Goal: Communication & Community: Answer question/provide support

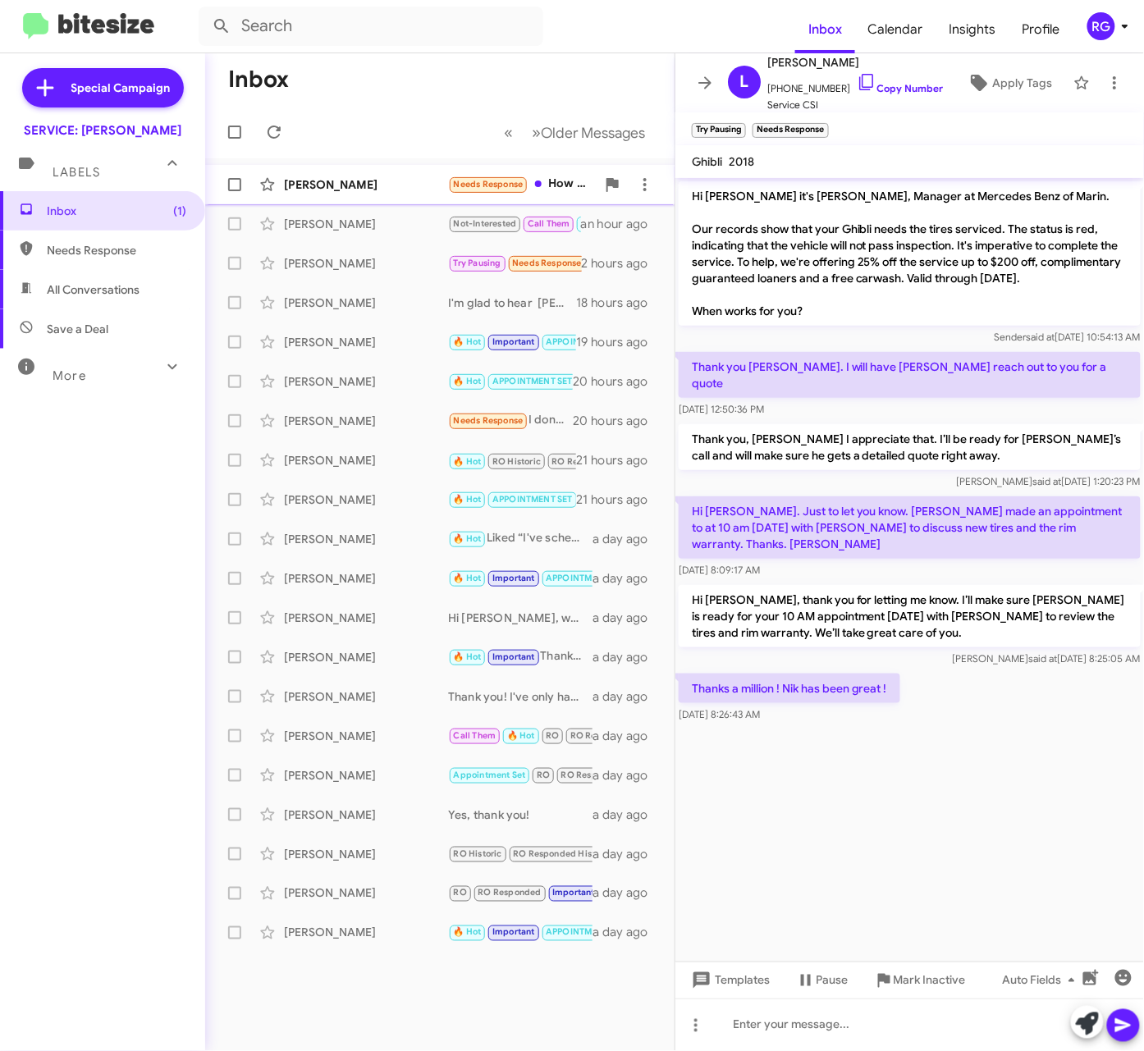
click at [369, 192] on div "Patange" at bounding box center [366, 184] width 164 height 16
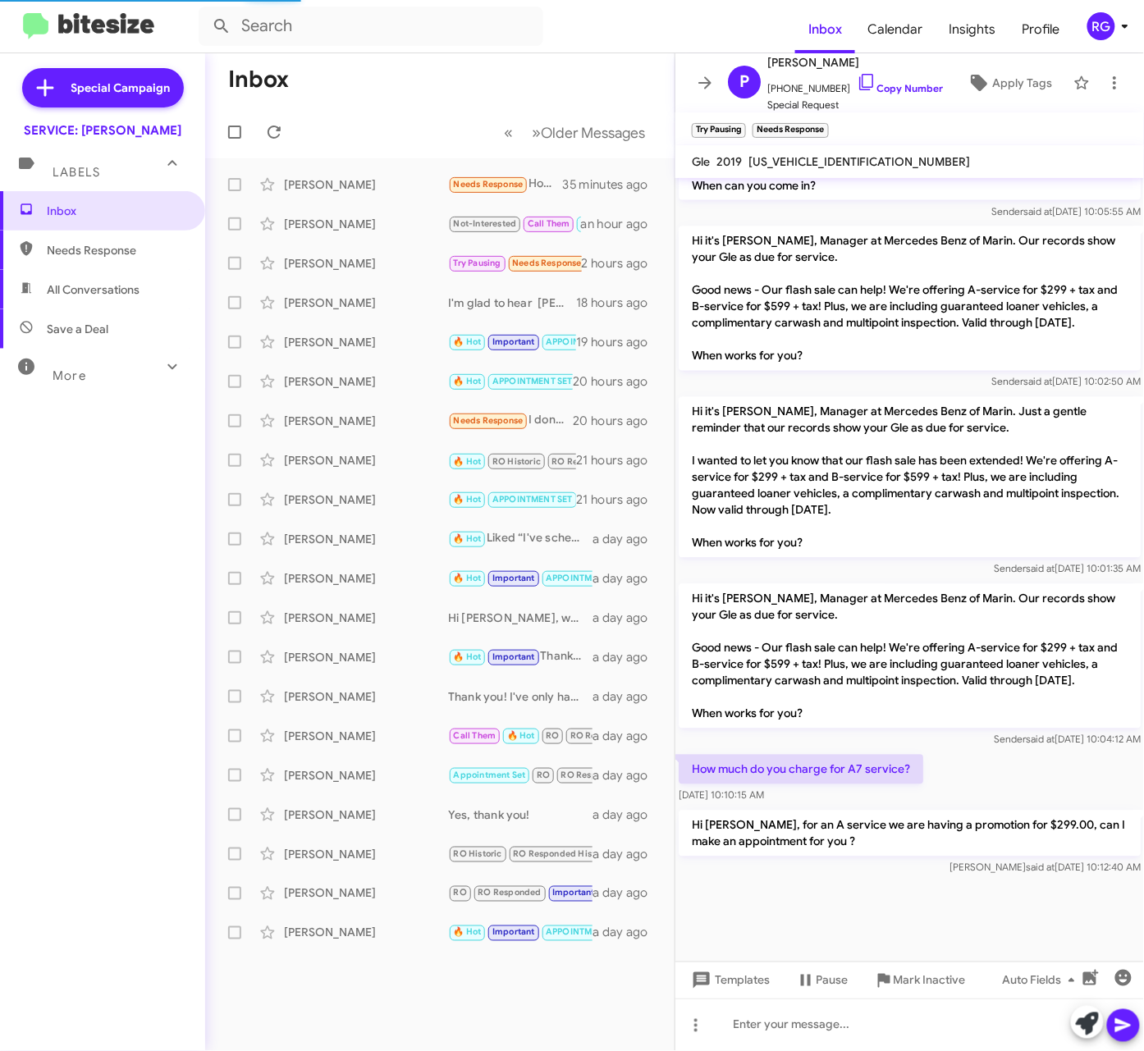
scroll to position [2549, 0]
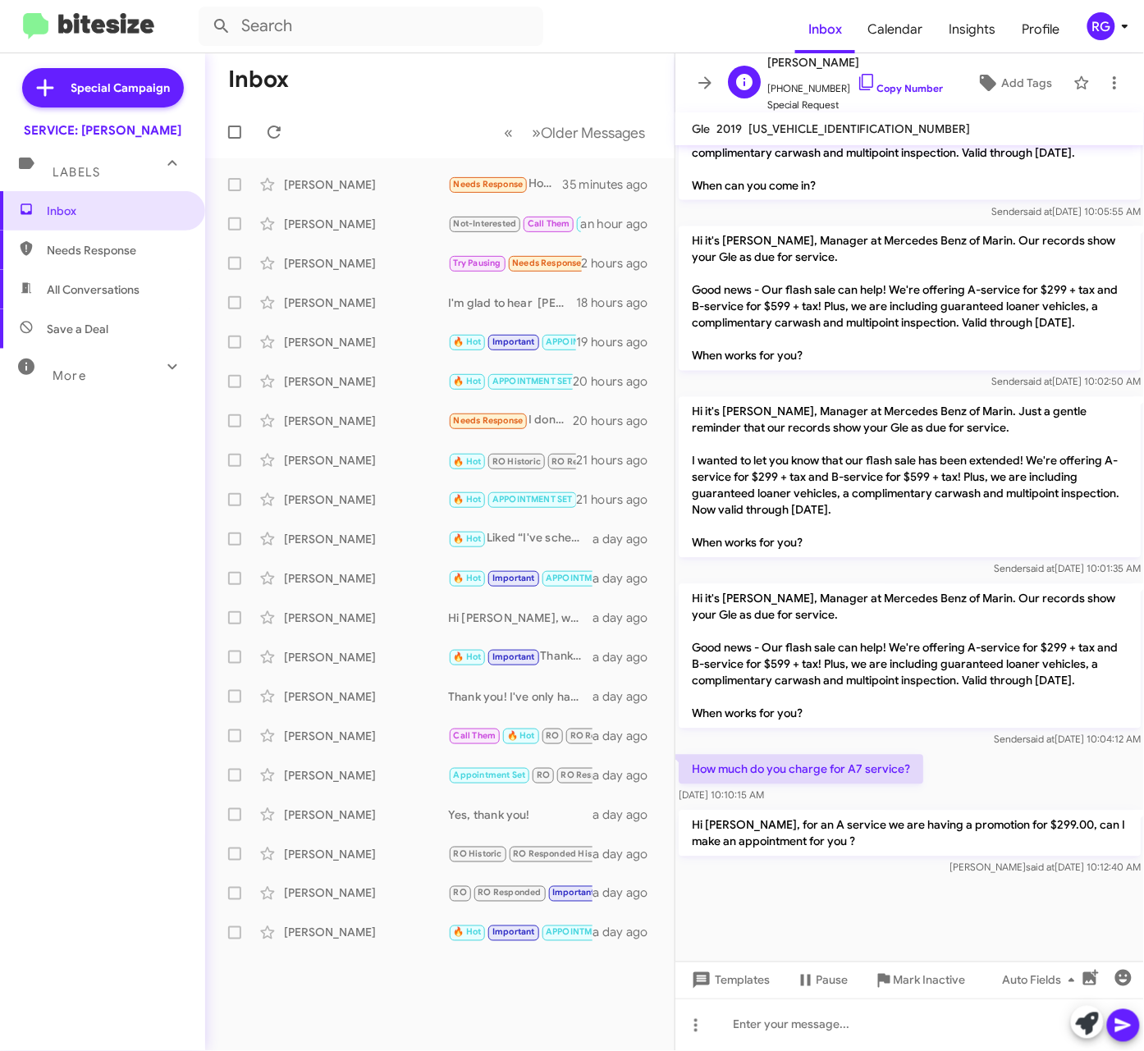
click at [726, 53] on div "P Patange +14152599845 Copy Number Special Request" at bounding box center [832, 83] width 222 height 61
click at [0, 176] on html "Inbox Calendar Insights Profile RG Special Campaign SERVICE: Mercedes Marin Lab…" at bounding box center [572, 525] width 1144 height 1051
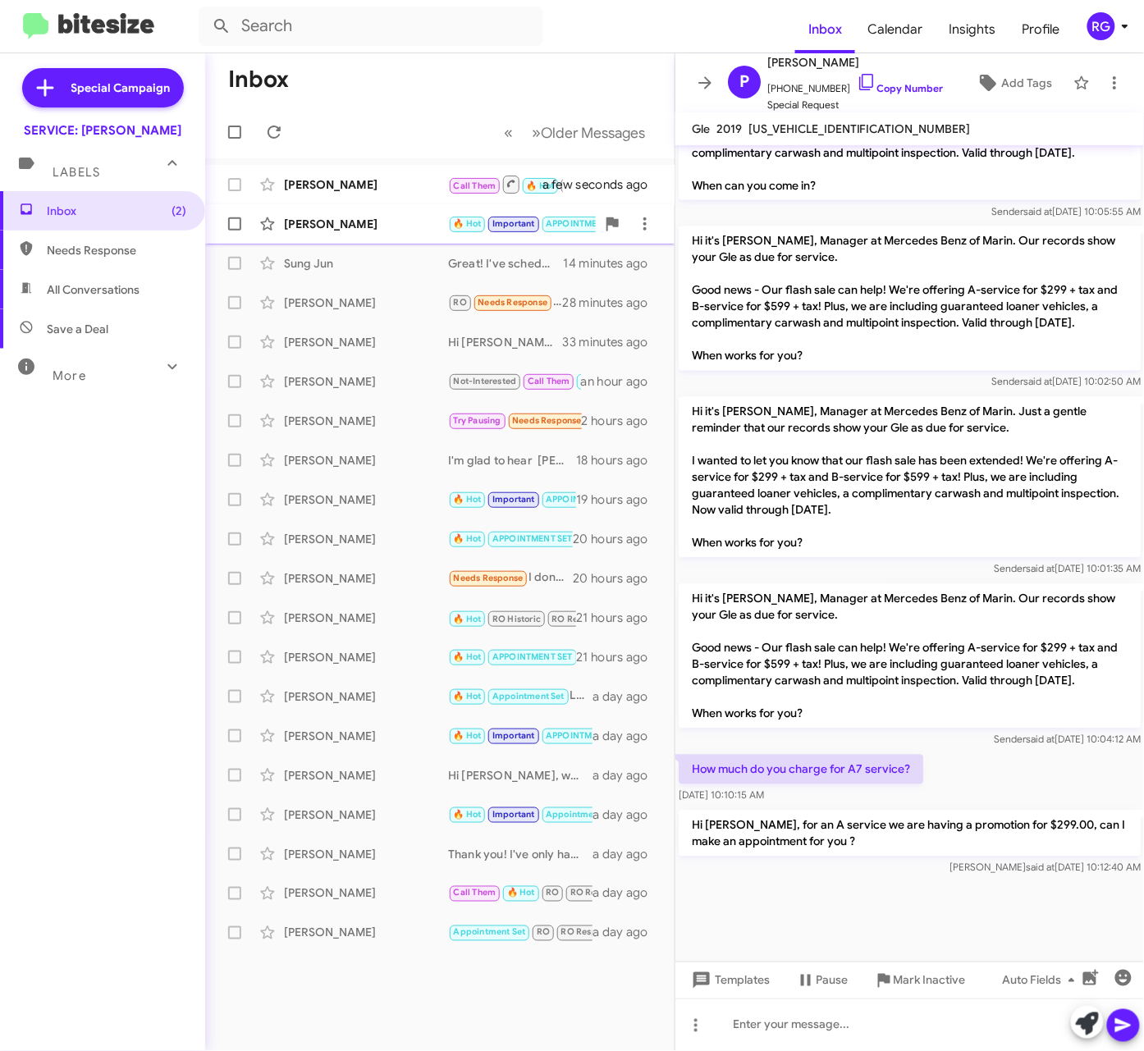
click at [503, 228] on span "Important" at bounding box center [513, 223] width 43 height 11
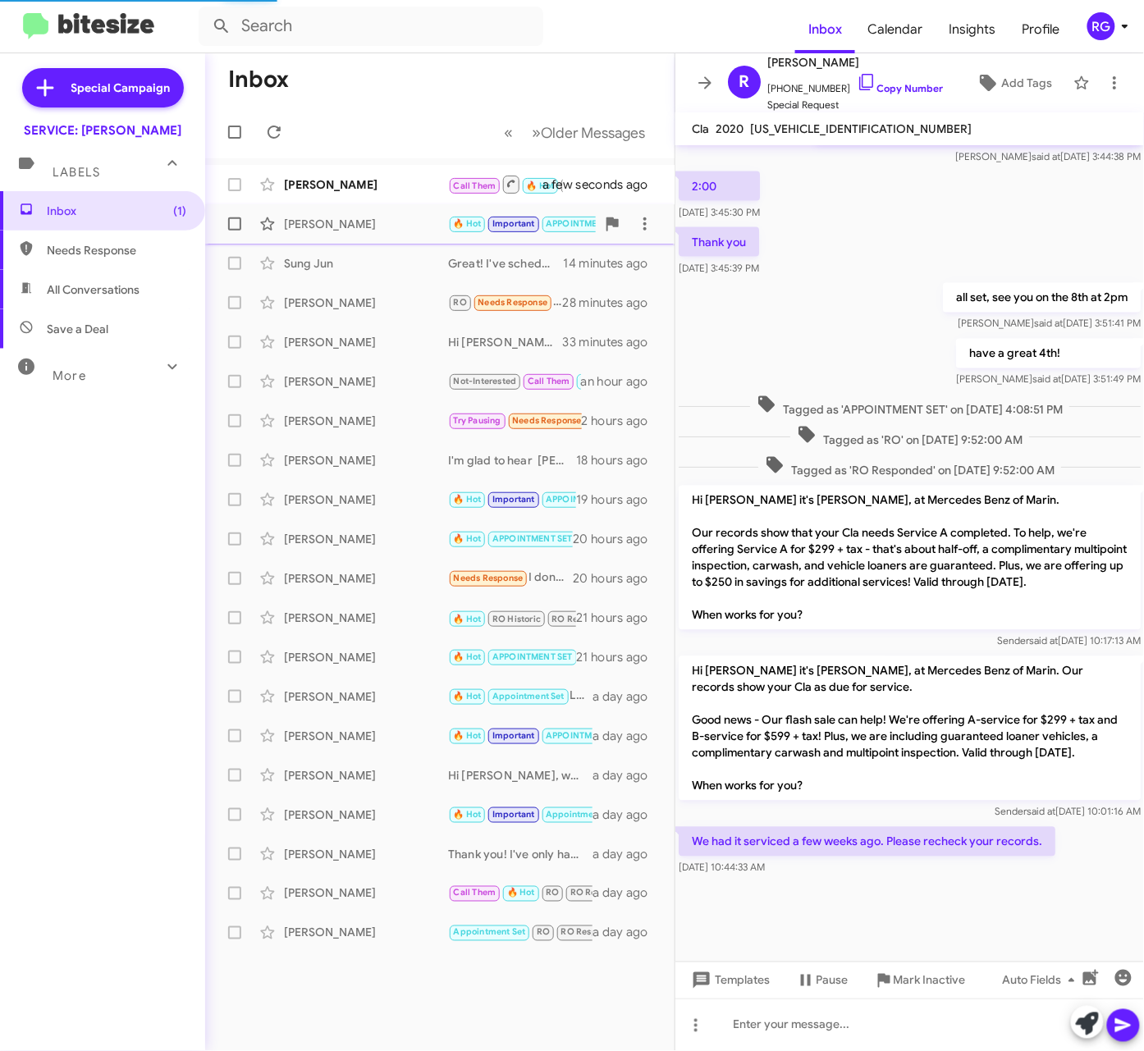
scroll to position [766, 0]
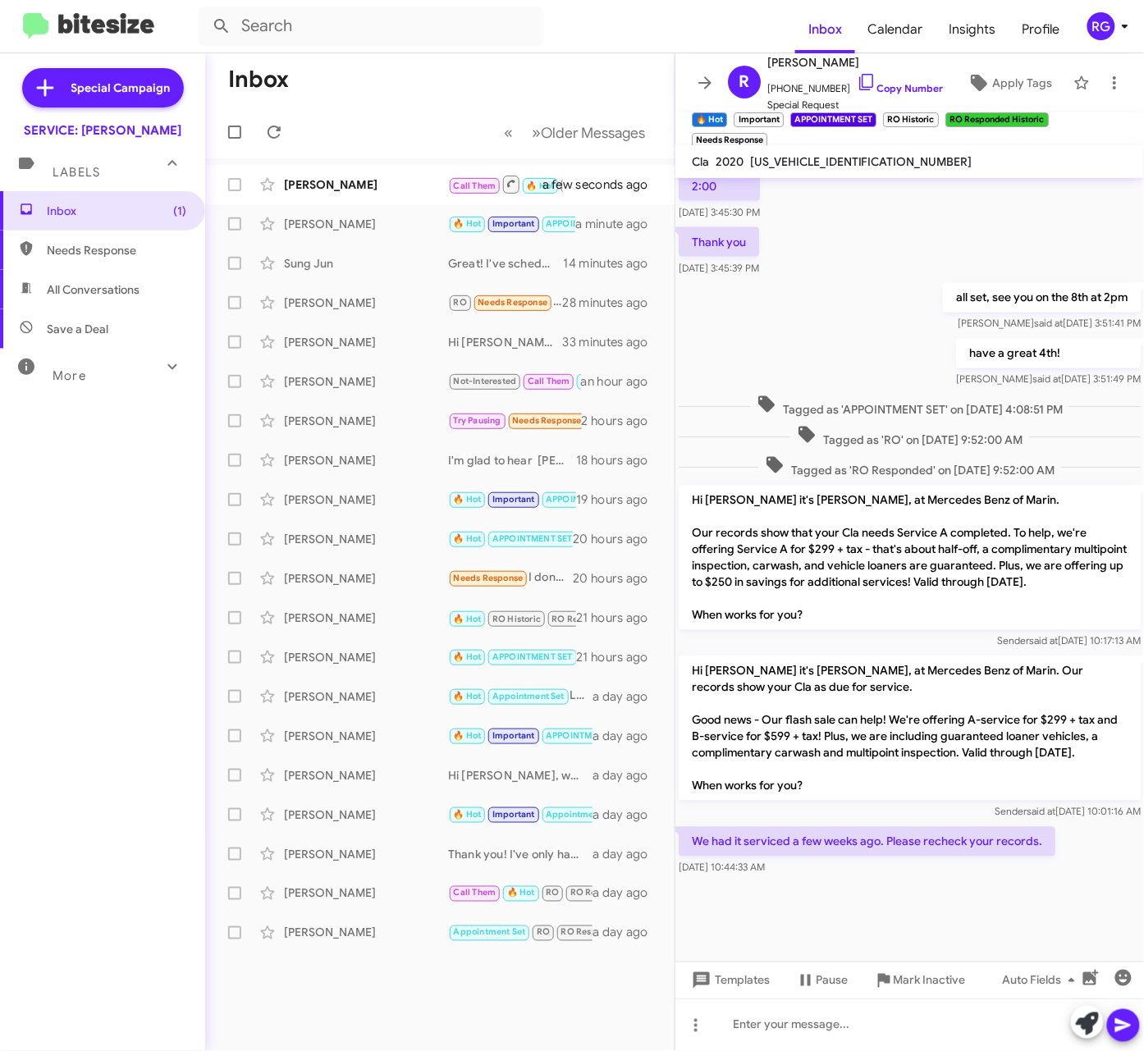
click at [795, 158] on span "W1K5J4GB8LN124600" at bounding box center [861, 161] width 222 height 15
copy span "W1K5J4GB8LN124600"
click at [913, 1033] on div at bounding box center [909, 1025] width 469 height 53
click at [1082, 1018] on icon at bounding box center [1087, 1024] width 23 height 23
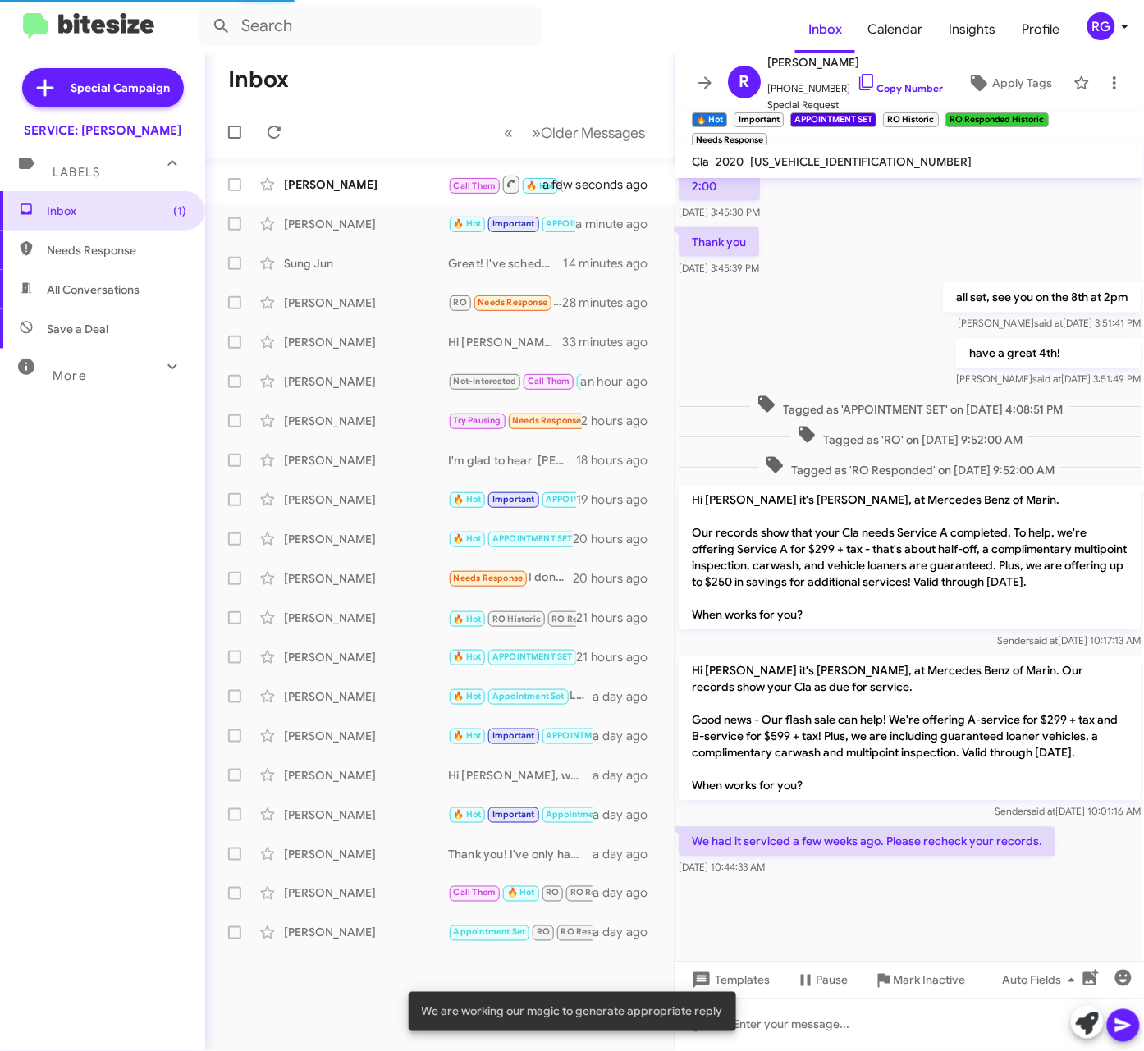
scroll to position [878, 0]
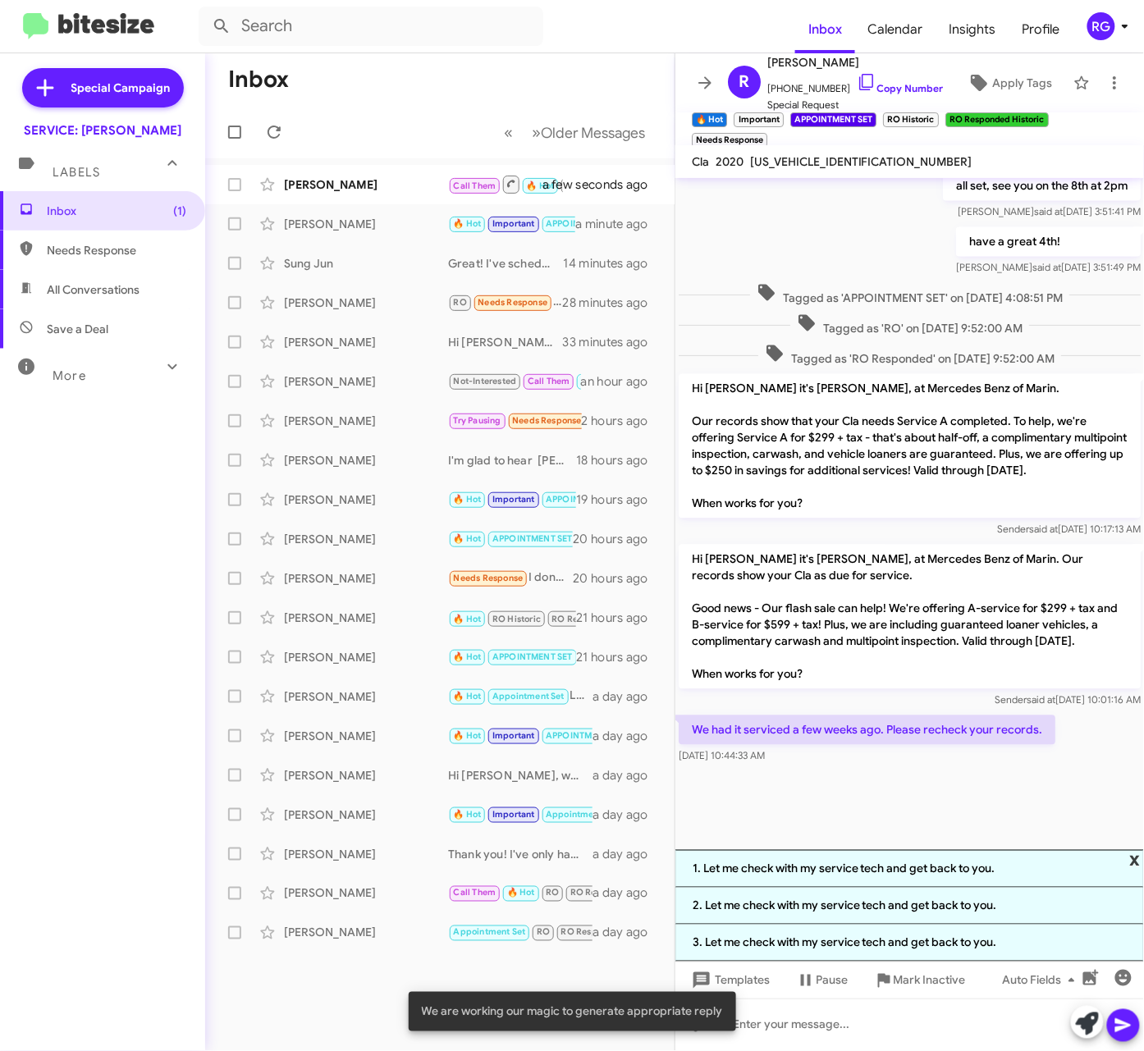
click at [1137, 854] on span "x" at bounding box center [1135, 860] width 11 height 20
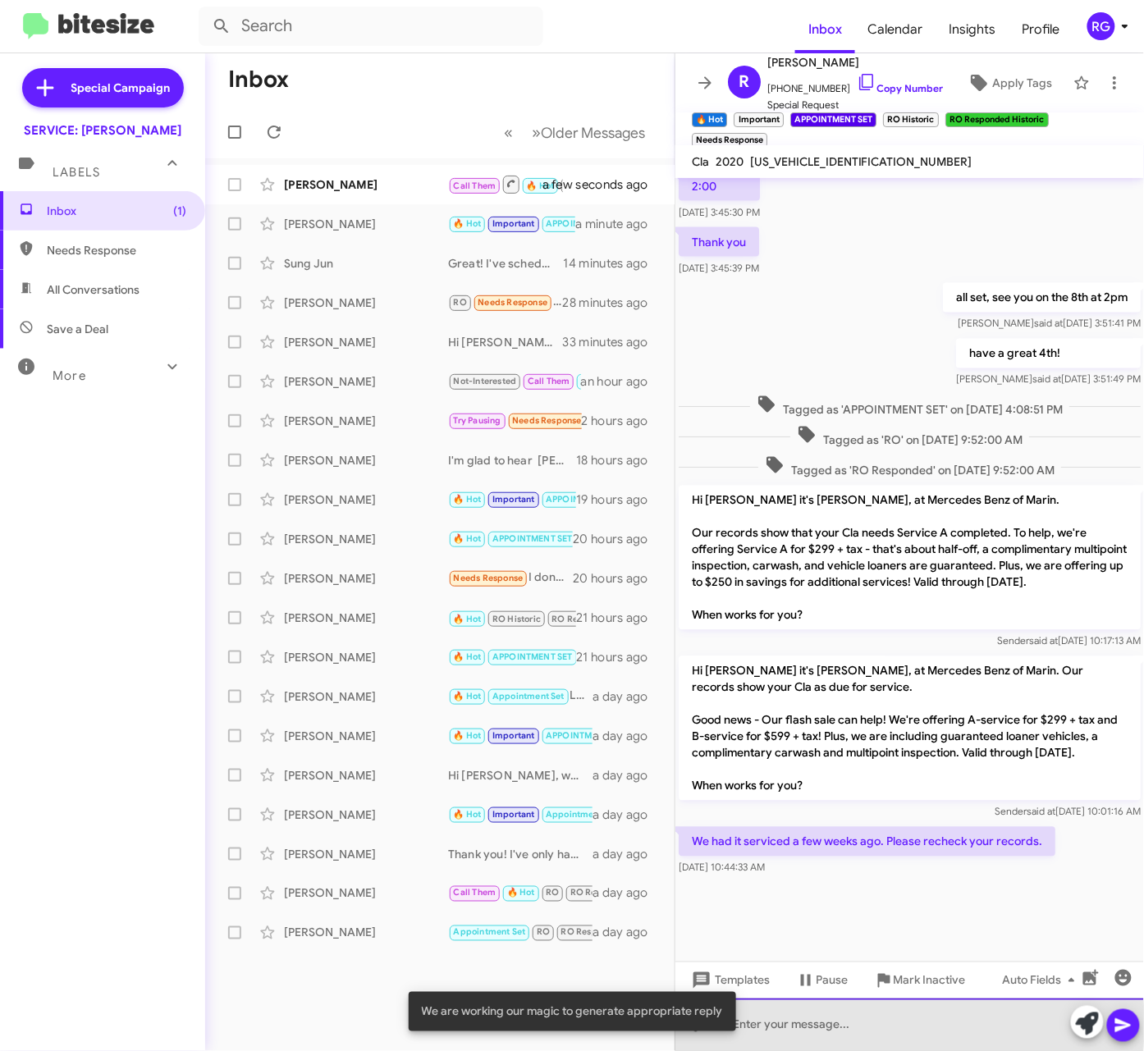
click at [763, 1024] on div at bounding box center [909, 1025] width 469 height 53
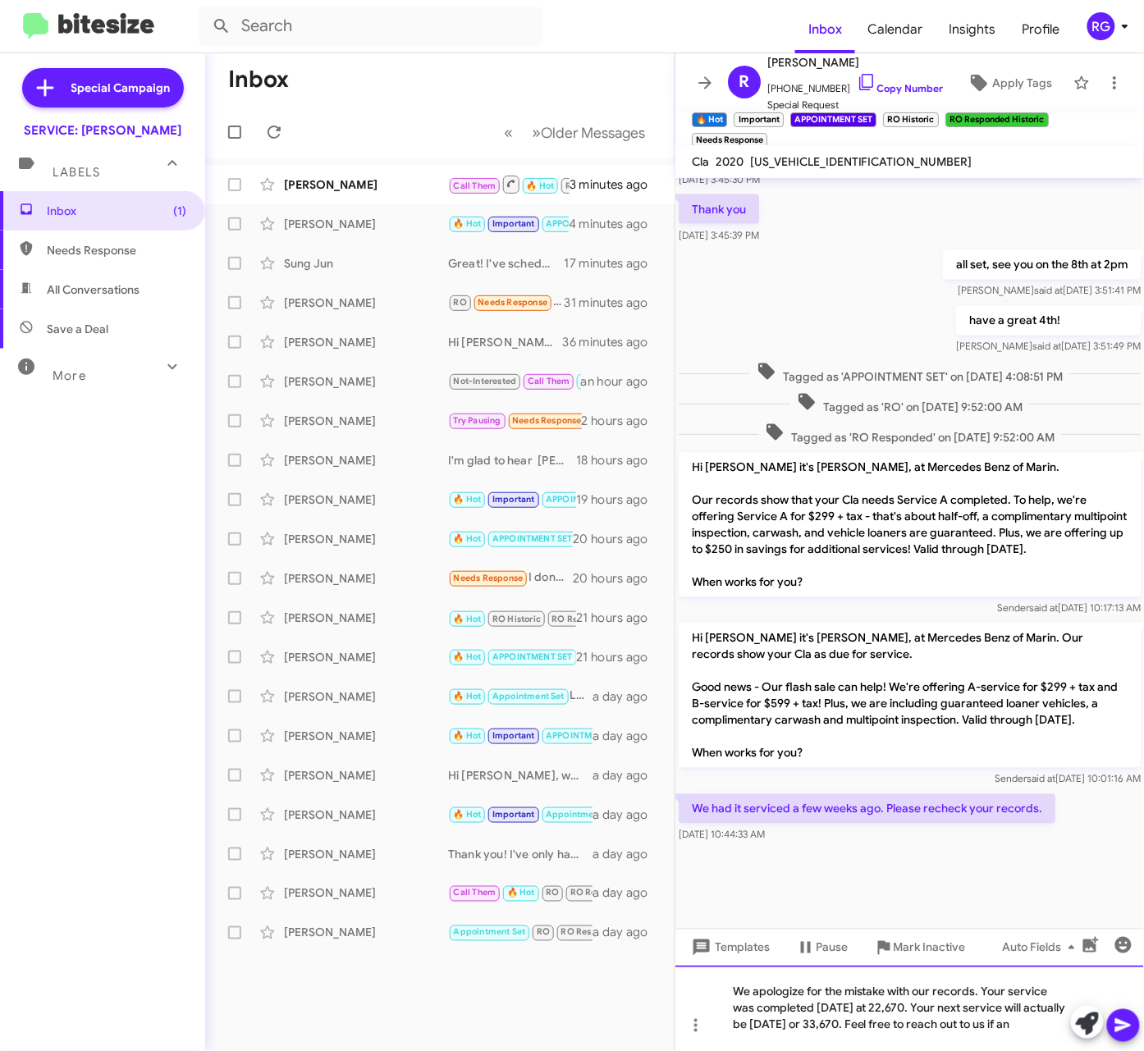
scroll to position [815, 0]
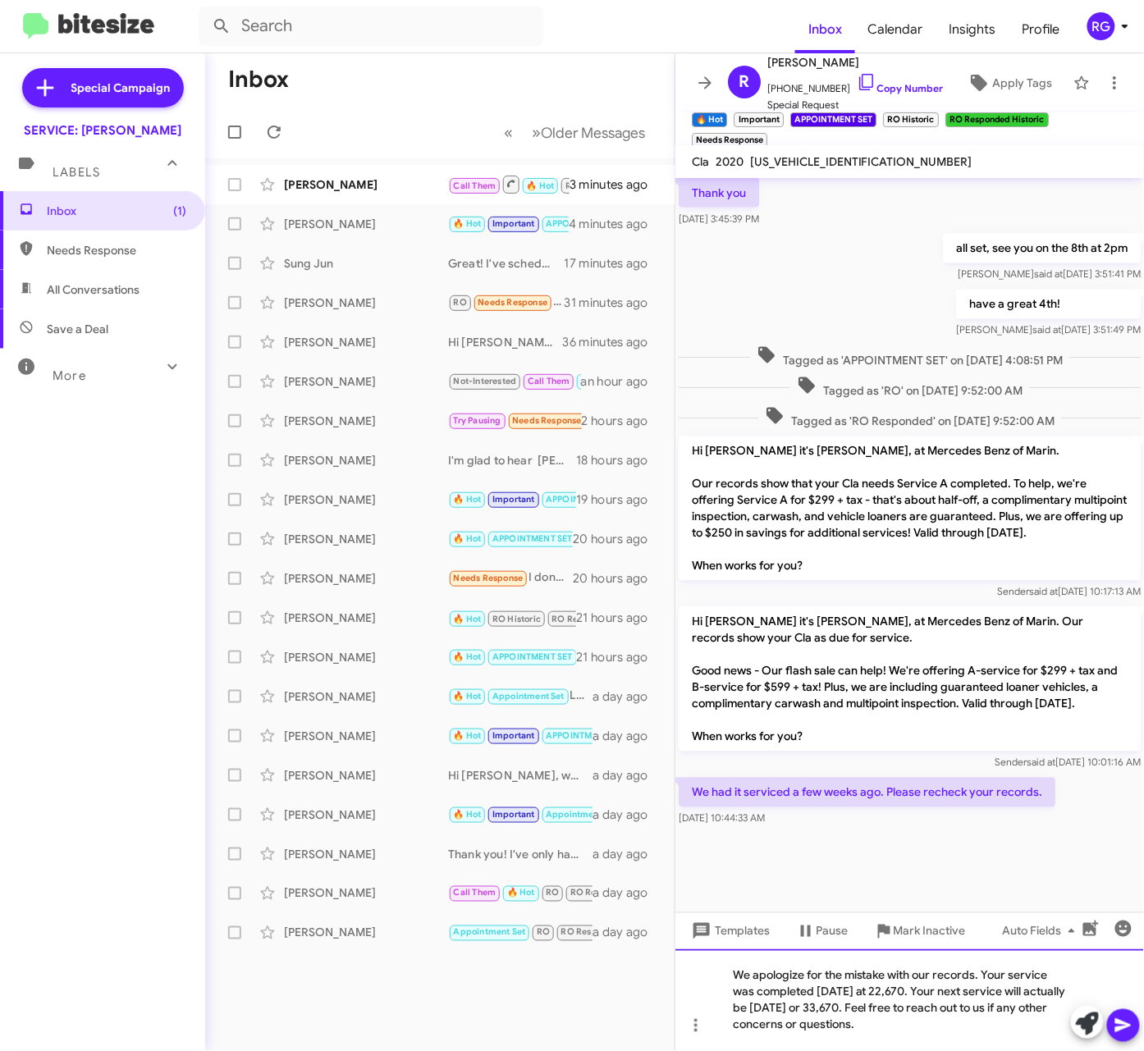
click at [886, 1013] on div "We apologize for the mistake with our records. Your service was completed 08/05…" at bounding box center [909, 1001] width 469 height 102
click at [1121, 1034] on icon at bounding box center [1124, 1026] width 20 height 20
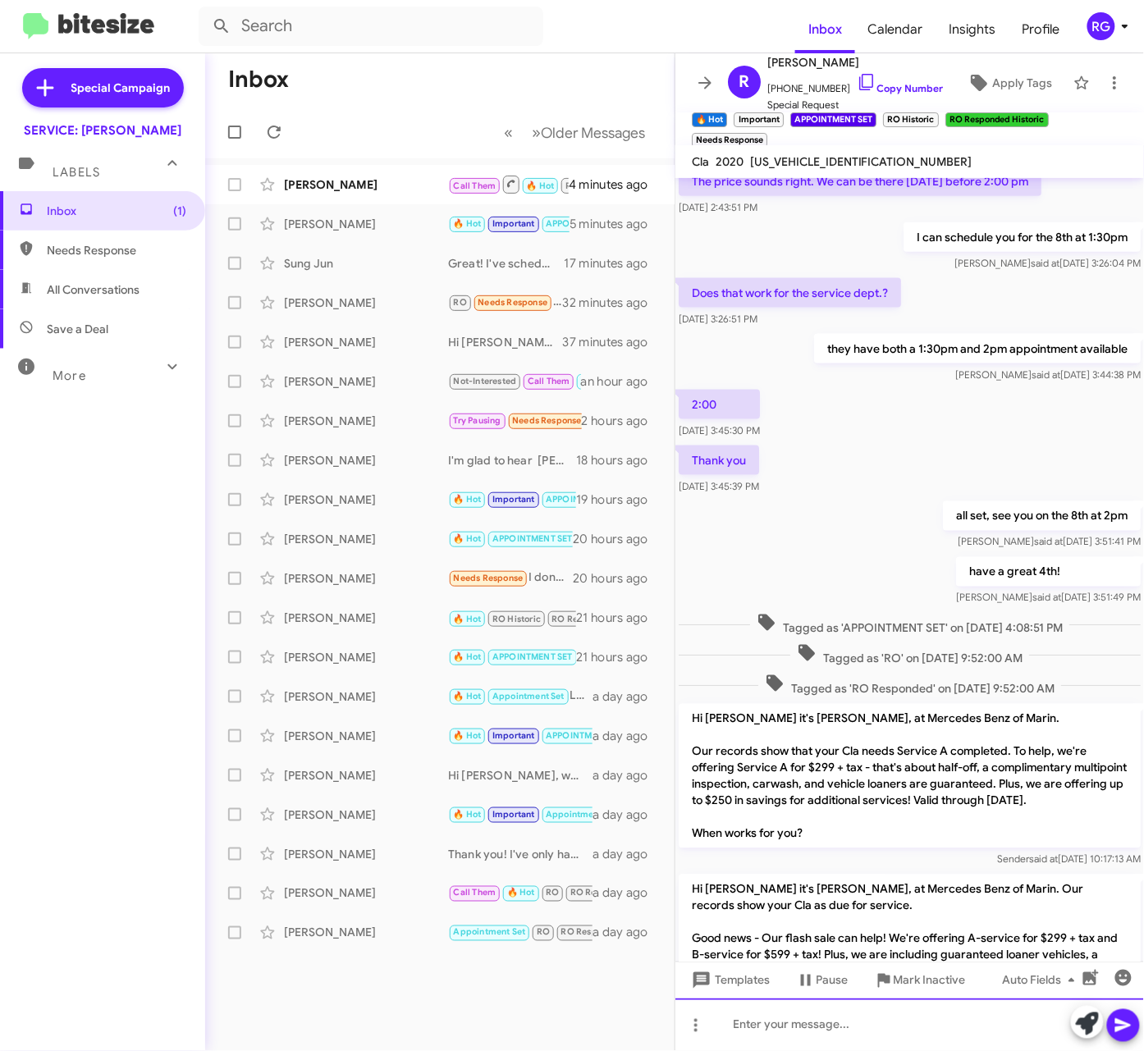
scroll to position [859, 0]
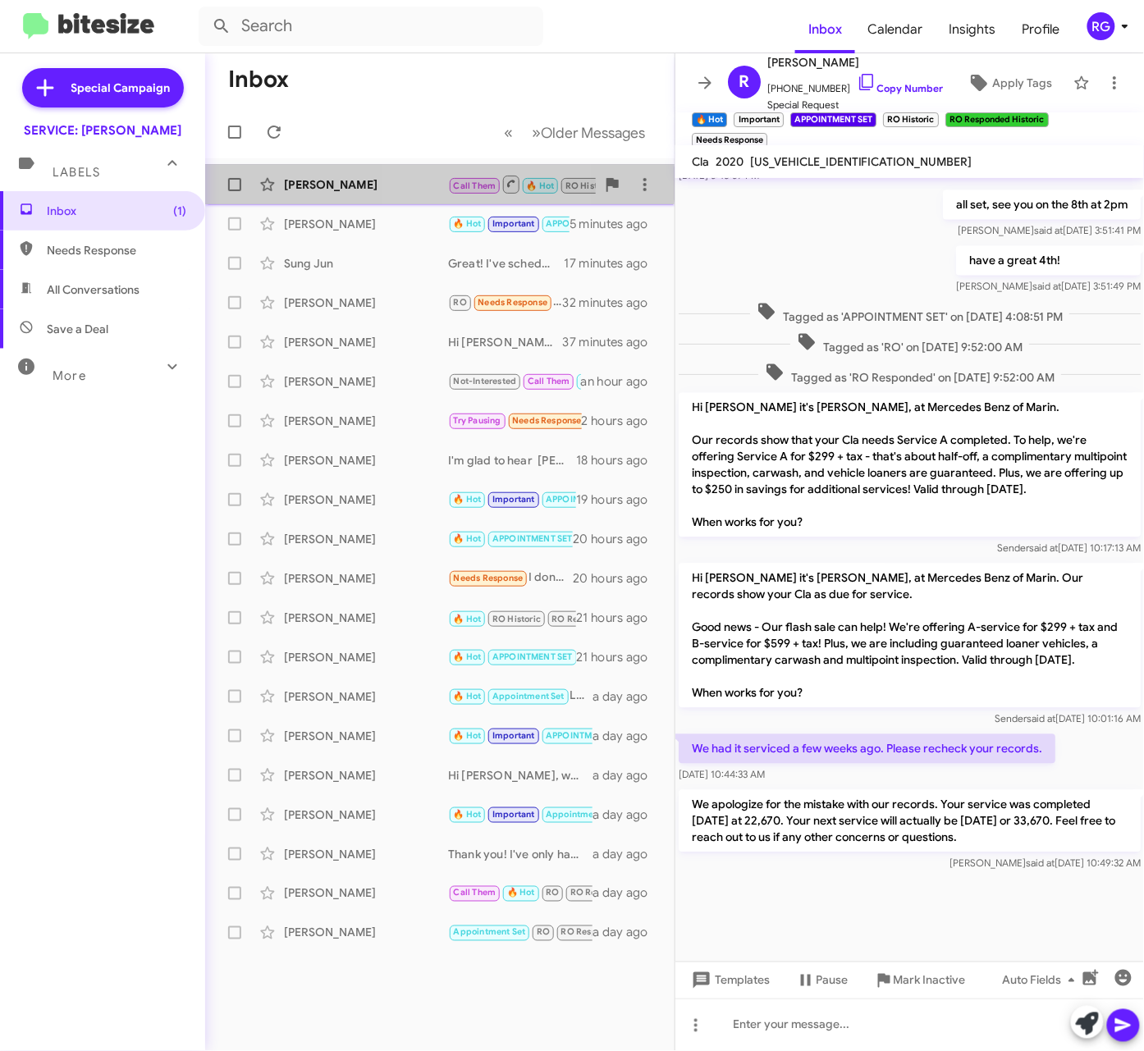
click at [424, 184] on div "[PERSON_NAME]" at bounding box center [366, 184] width 164 height 16
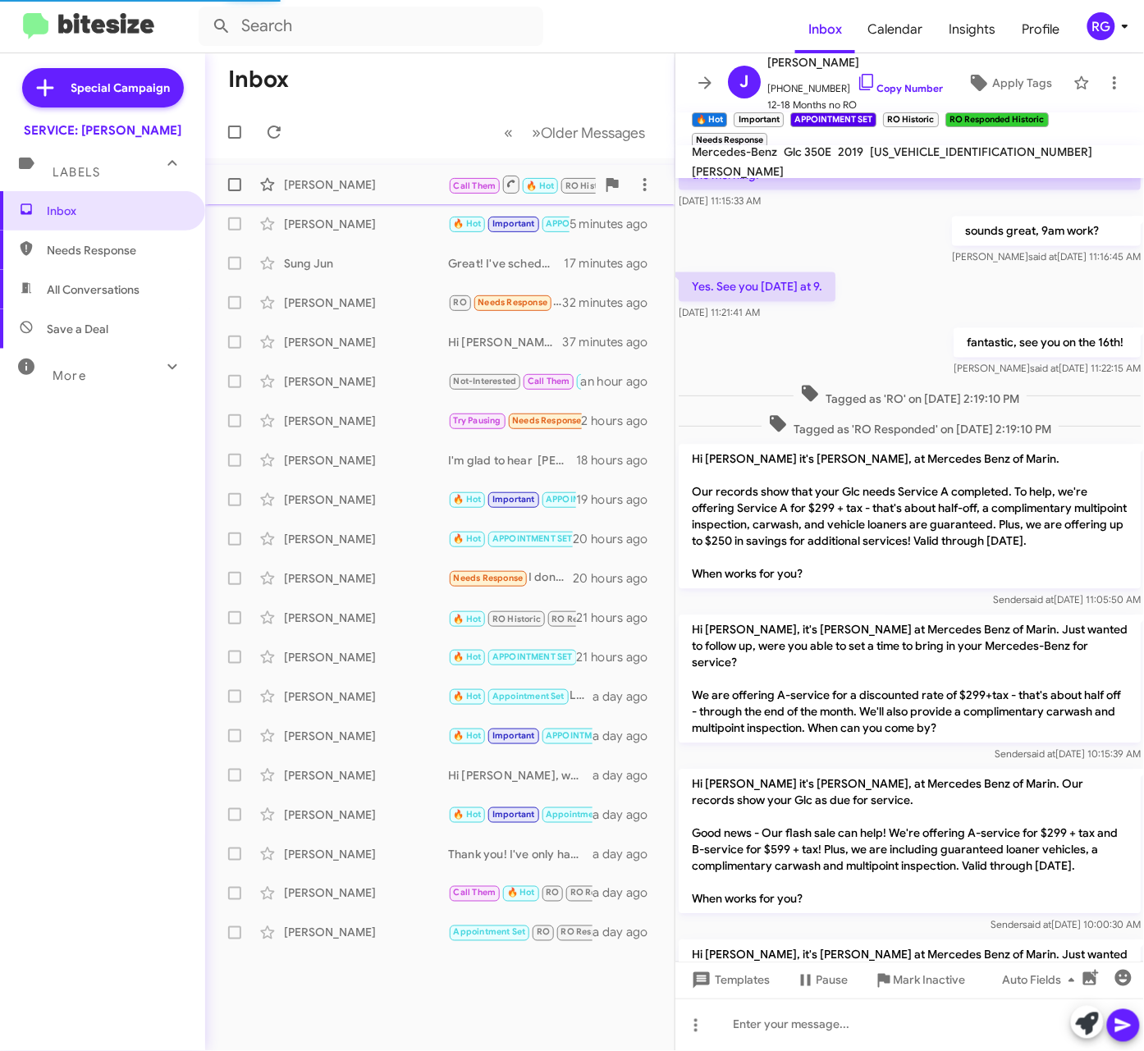
scroll to position [1069, 0]
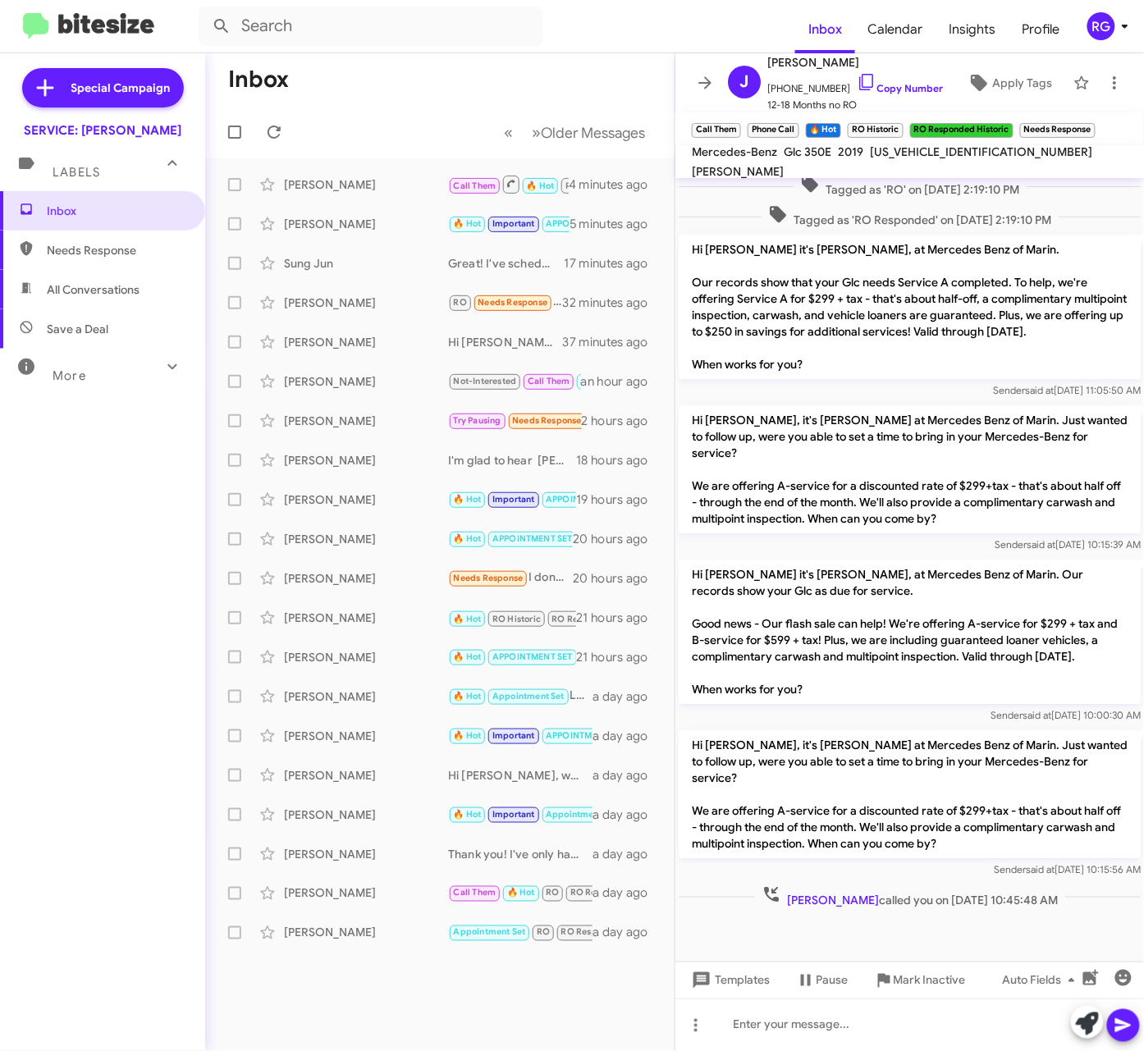
click at [901, 162] on div "[US_VEHICLE_IDENTIFICATION_NUMBER]" at bounding box center [981, 152] width 229 height 20
click at [900, 162] on div "[US_VEHICLE_IDENTIFICATION_NUMBER]" at bounding box center [981, 152] width 229 height 20
click at [898, 159] on span "[US_VEHICLE_IDENTIFICATION_NUMBER]" at bounding box center [981, 151] width 222 height 15
click at [897, 159] on span "[US_VEHICLE_IDENTIFICATION_NUMBER]" at bounding box center [981, 151] width 222 height 15
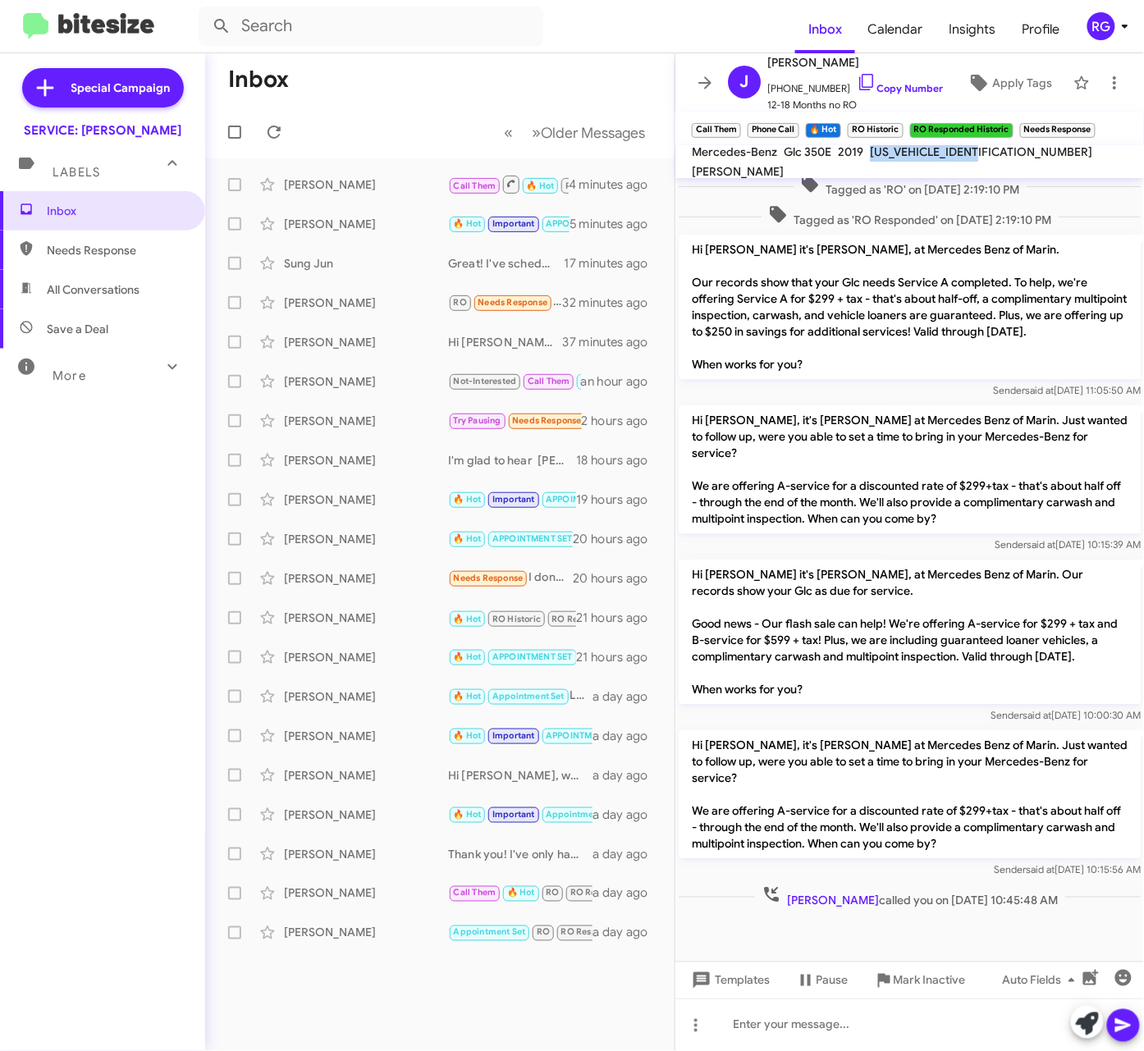
click at [897, 159] on span "[US_VEHICLE_IDENTIFICATION_NUMBER]" at bounding box center [981, 151] width 222 height 15
copy span "[US_VEHICLE_IDENTIFICATION_NUMBER]"
click at [1006, 92] on span "Apply Tags" at bounding box center [1022, 83] width 60 height 30
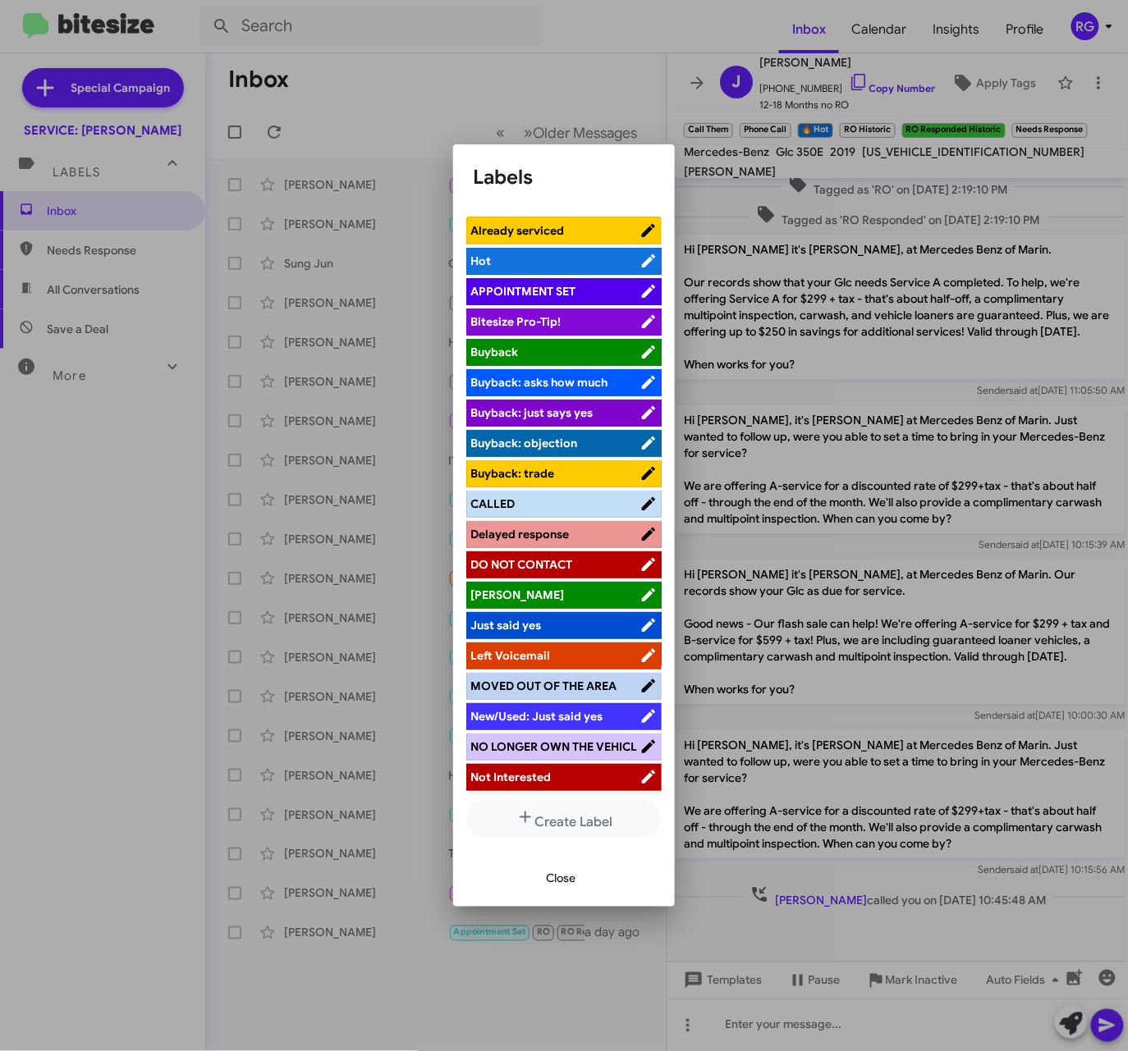
click at [510, 497] on li "CALLED" at bounding box center [563, 504] width 195 height 27
click at [524, 509] on span "CALLED" at bounding box center [554, 504] width 169 height 16
click at [556, 858] on div "Close" at bounding box center [564, 879] width 182 height 56
click at [562, 878] on span "Close" at bounding box center [561, 879] width 30 height 30
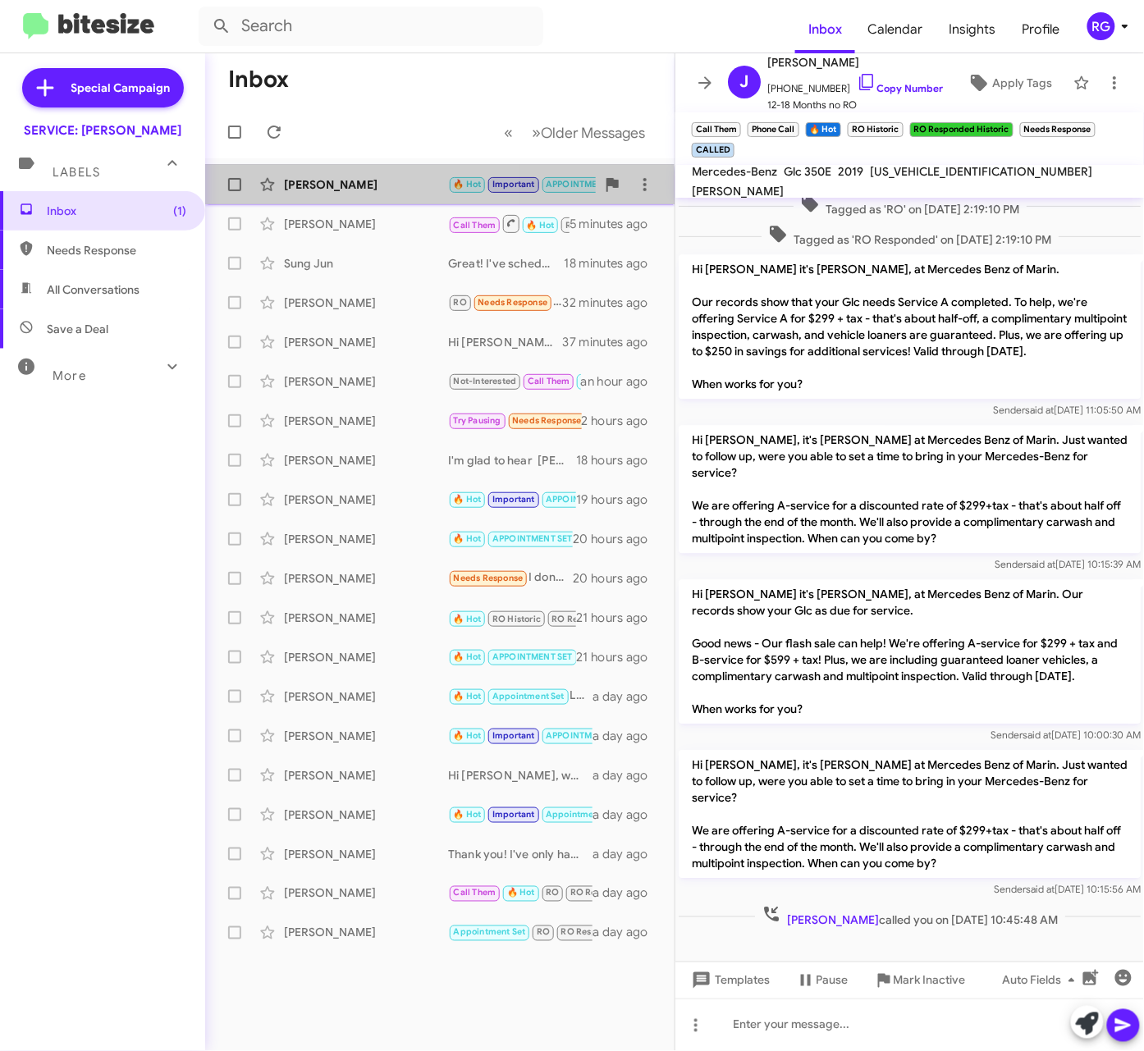
click at [388, 187] on div "Rochelle Dorfler" at bounding box center [366, 184] width 164 height 16
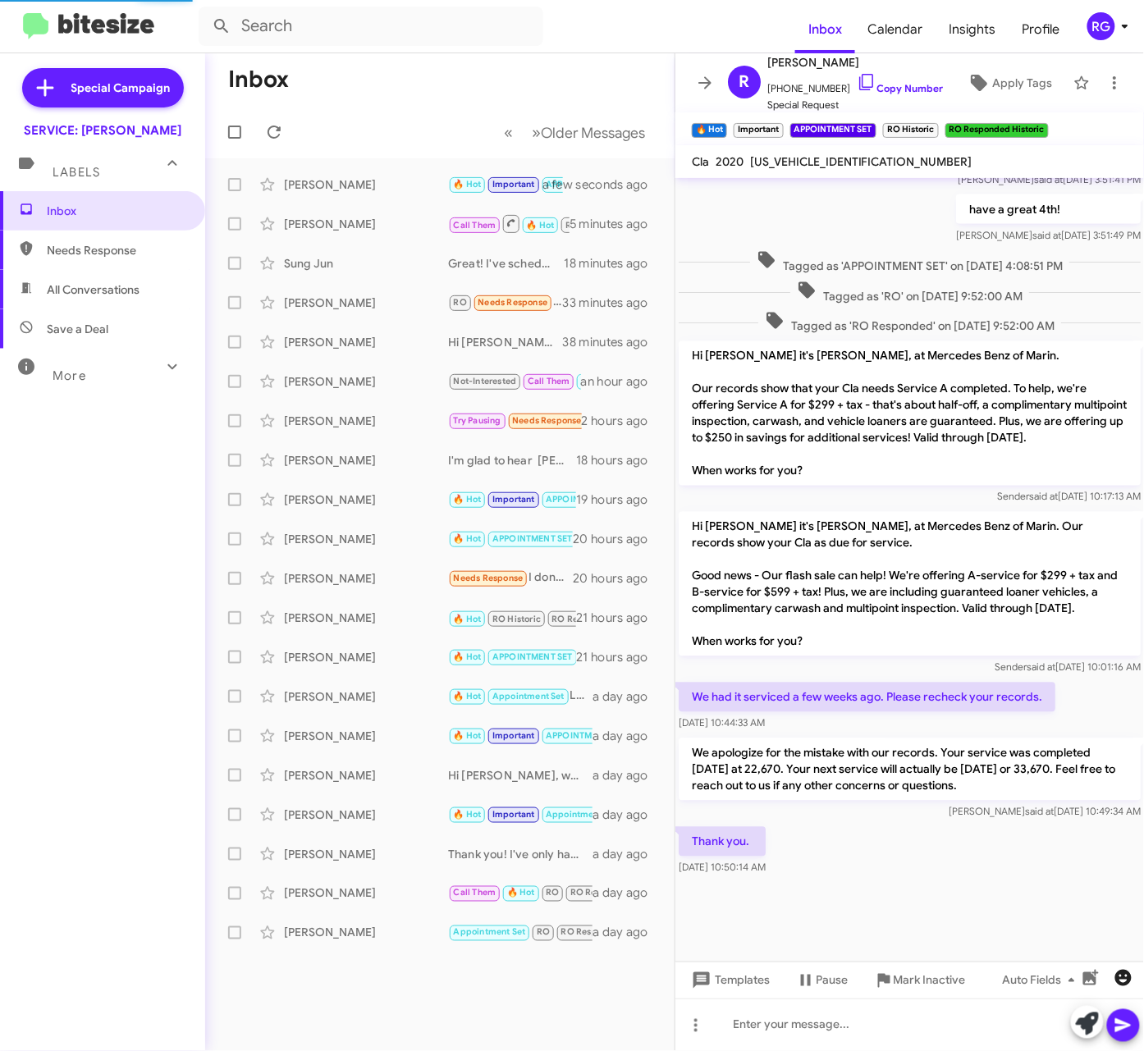
scroll to position [733, 0]
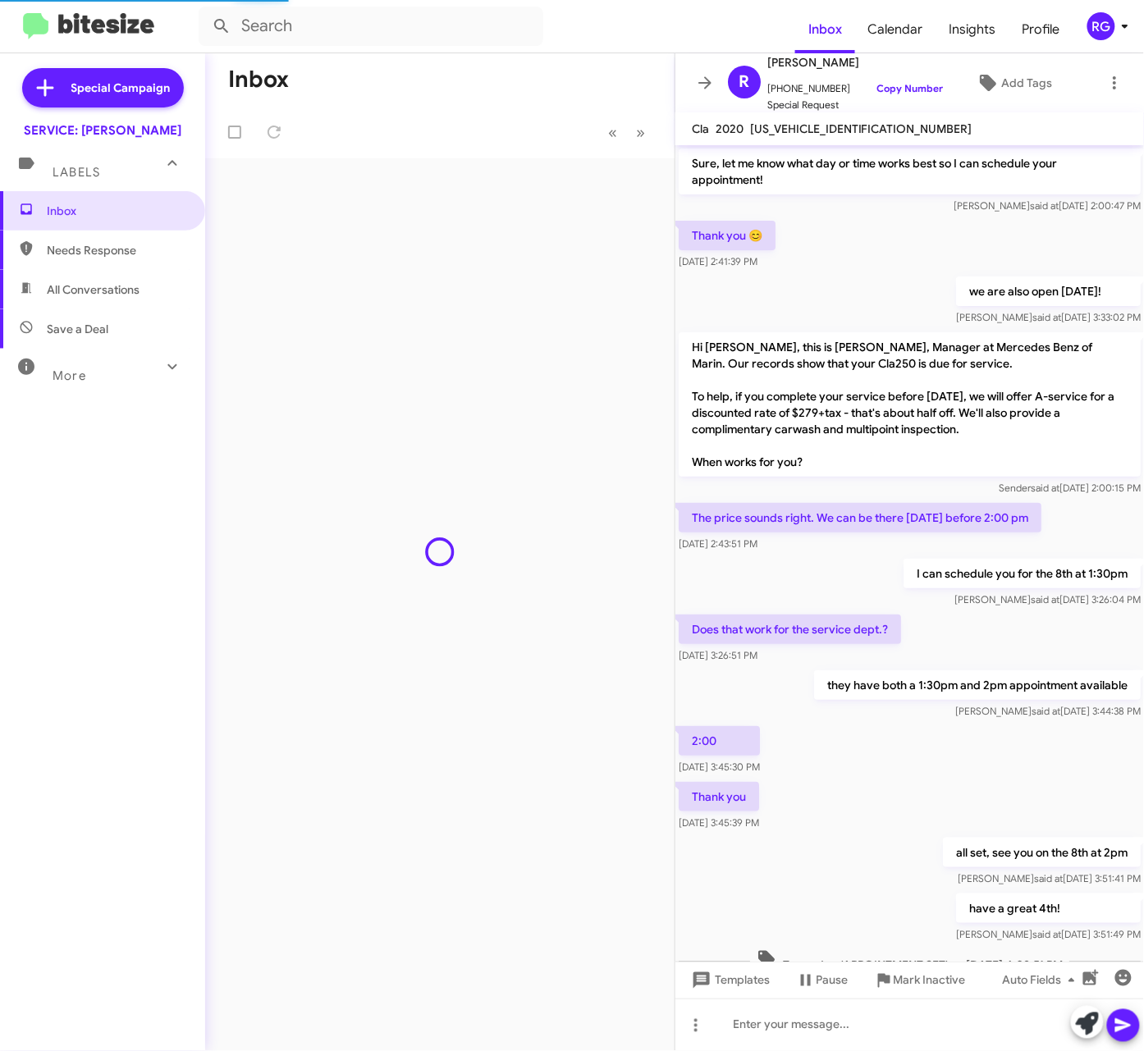
scroll to position [700, 0]
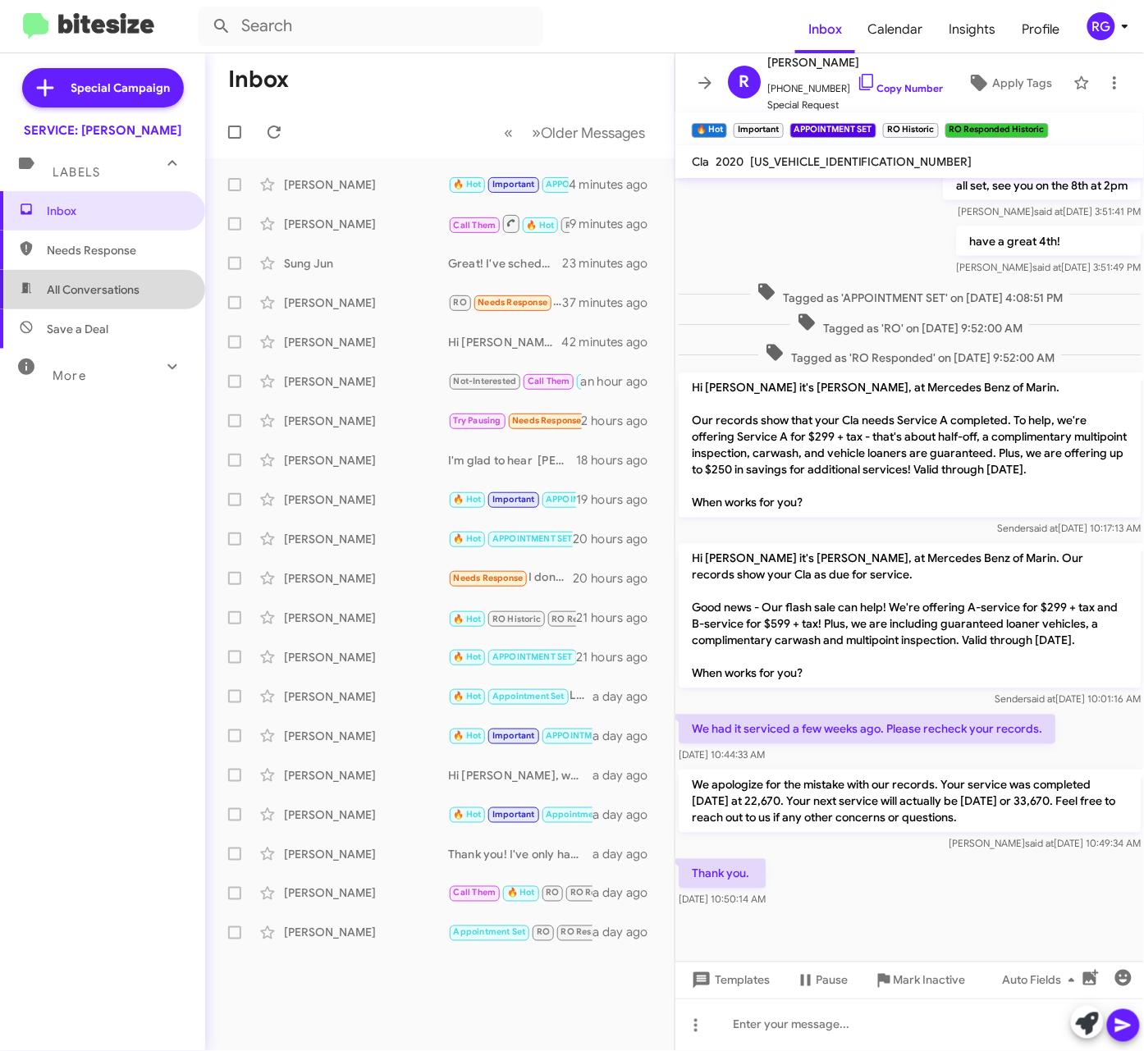
drag, startPoint x: 118, startPoint y: 271, endPoint x: 116, endPoint y: 254, distance: 16.6
click at [118, 269] on div "Inbox Needs Response All Conversations Save a Deal More Important 🔥 Hot Appoint…" at bounding box center [102, 506] width 205 height 631
click at [116, 250] on span "Needs Response" at bounding box center [117, 250] width 140 height 16
type input "in:needs-response"
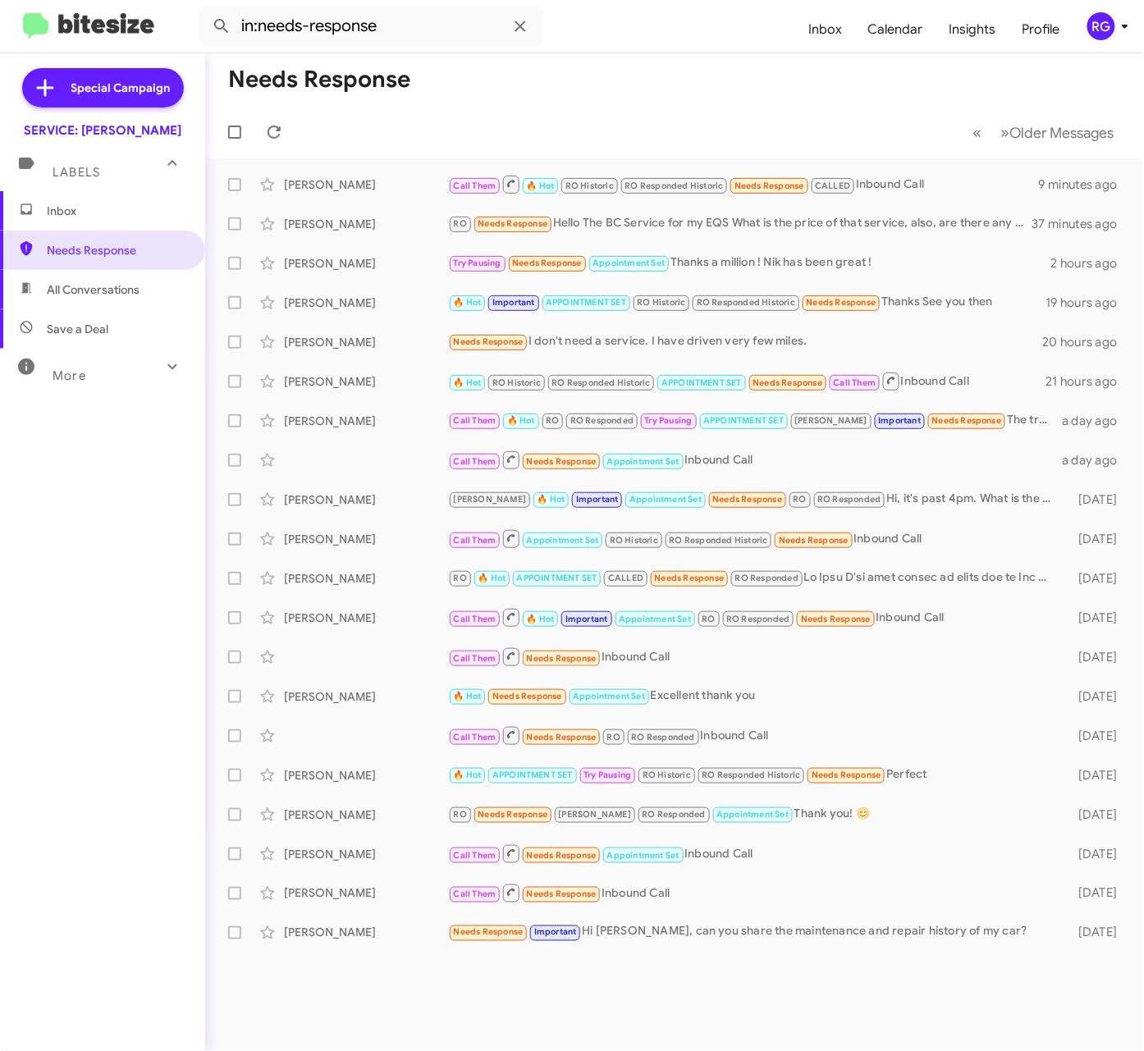
click at [547, 155] on mat-toolbar-row "« Previous » Next Older Messages" at bounding box center [674, 132] width 939 height 53
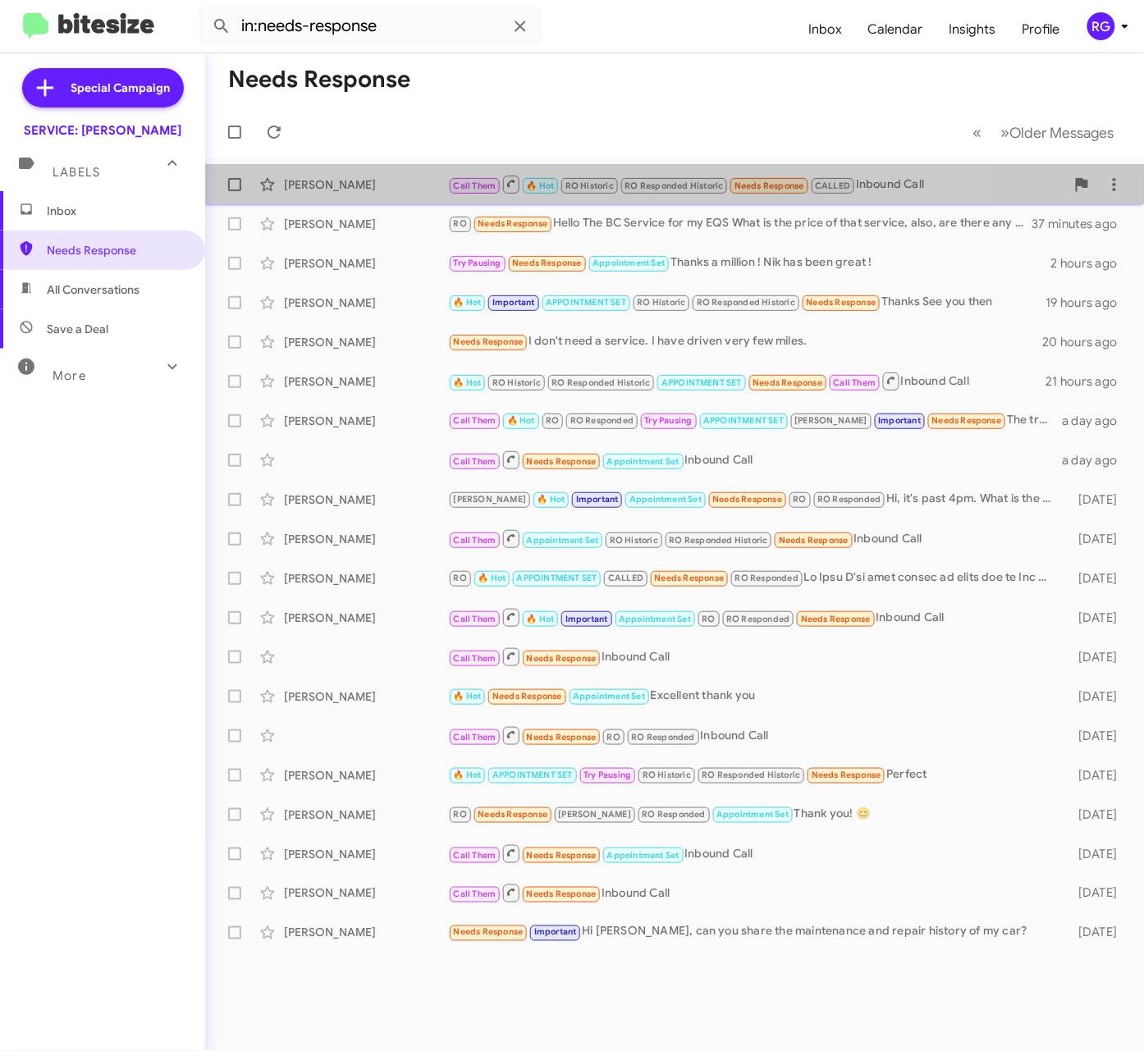
click at [547, 166] on span "Jane Baker Call Them 🔥 Hot RO Historic RO Responded Historic Needs Response CAL…" at bounding box center [674, 184] width 939 height 39
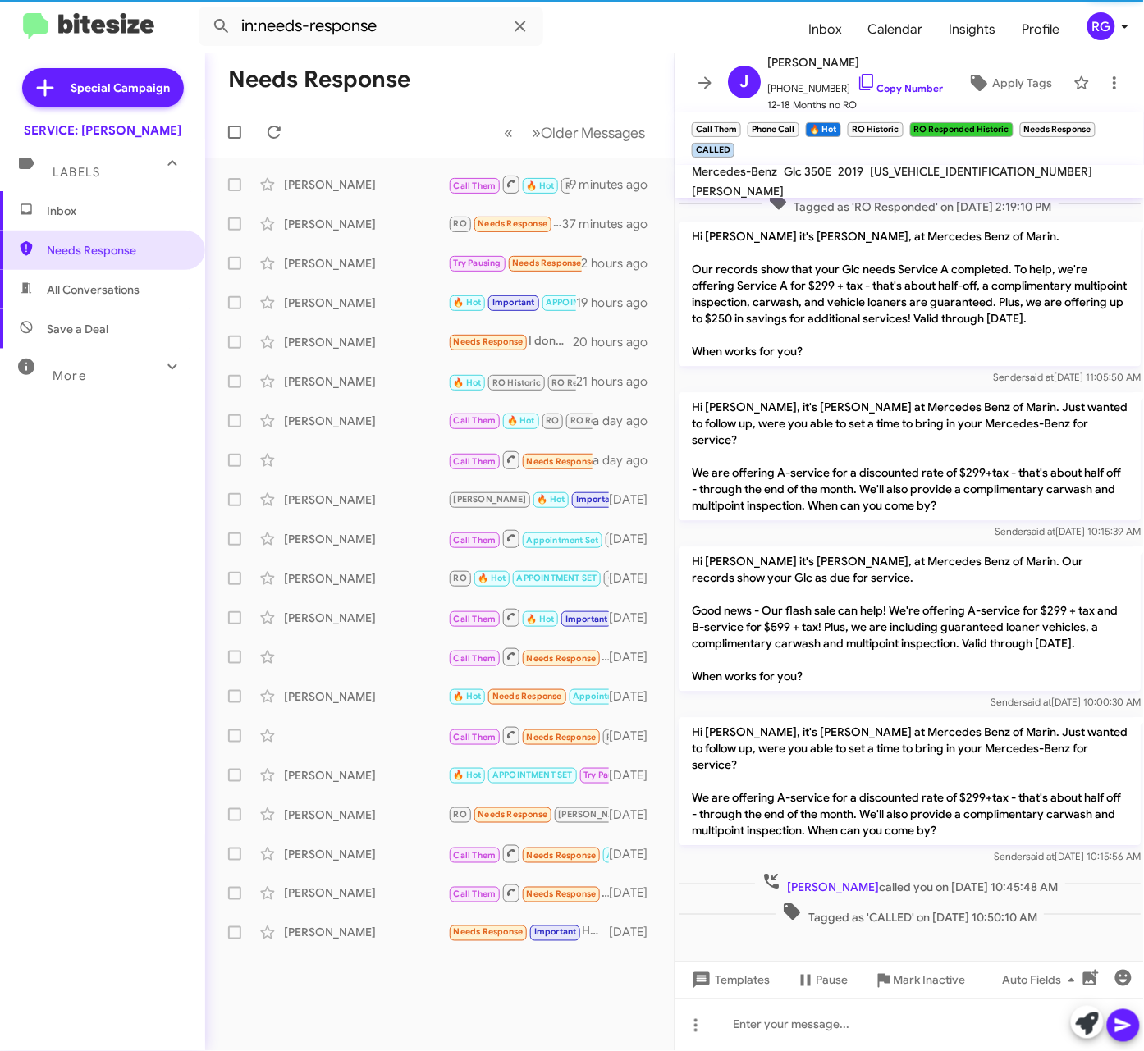
scroll to position [998, 0]
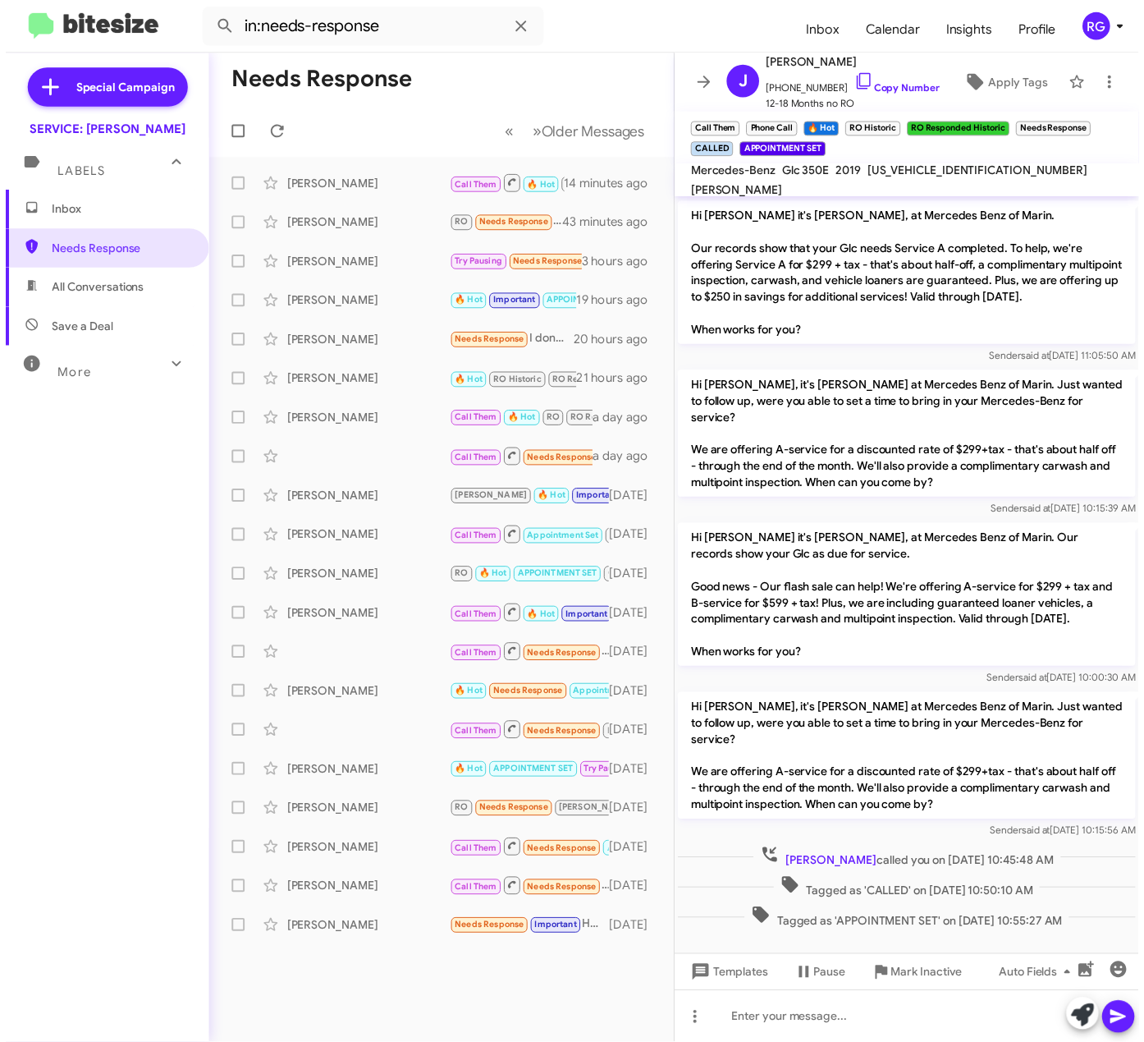
scroll to position [907, 0]
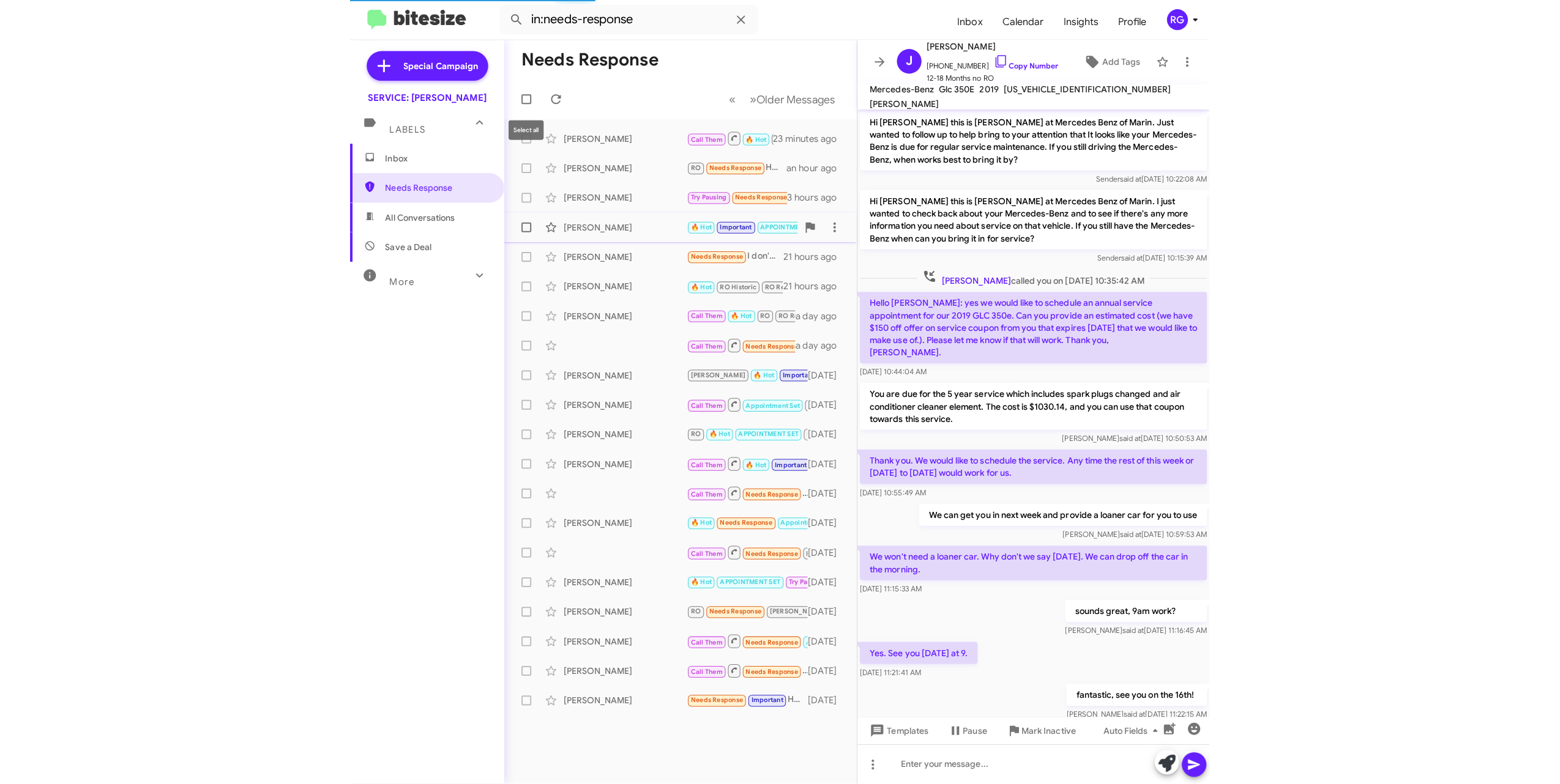
scroll to position [642, 0]
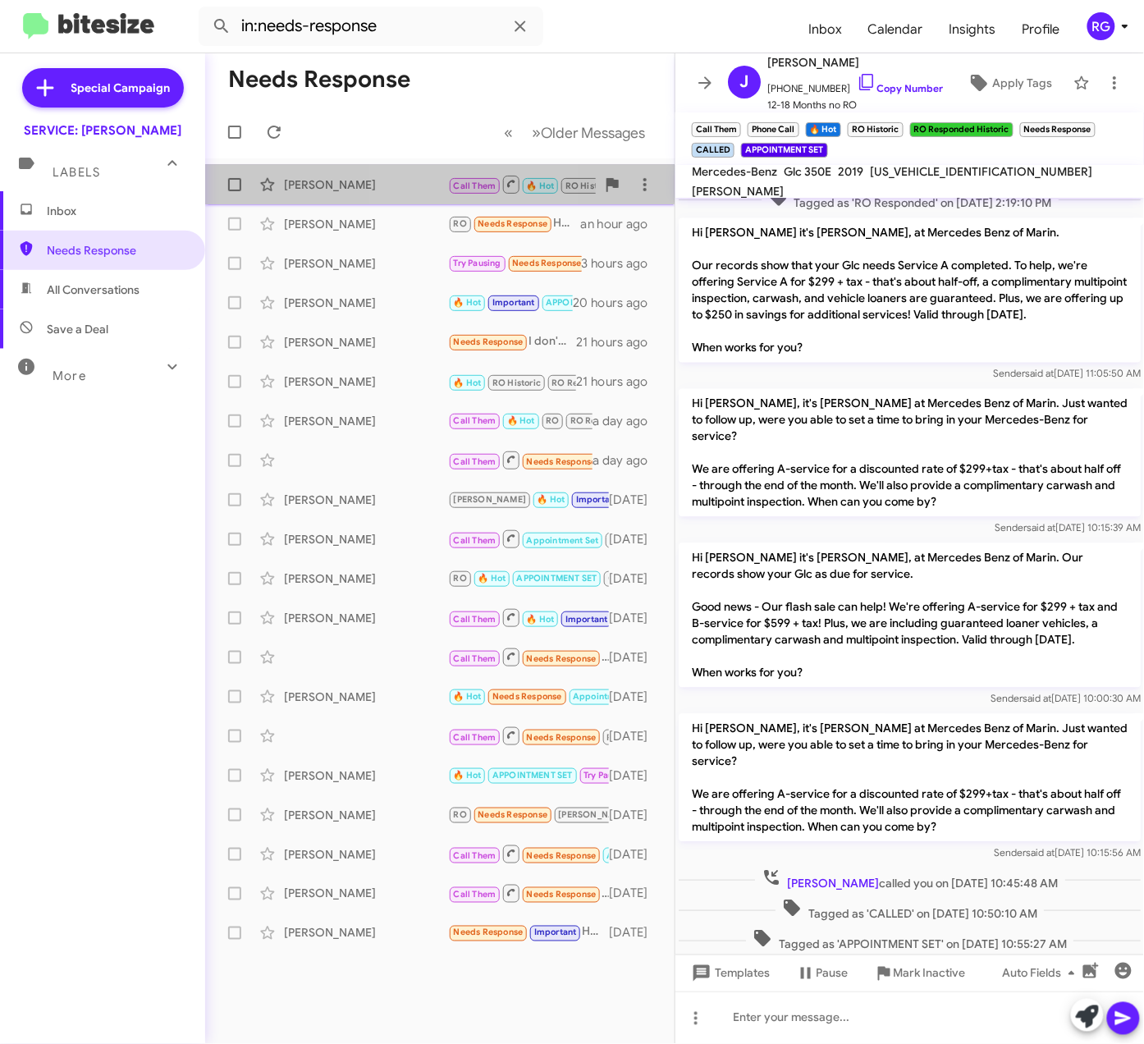
click at [419, 169] on div "Jane Baker Call Them 🔥 Hot RO Historic RO Responded Historic Needs Response CAL…" at bounding box center [439, 184] width 443 height 33
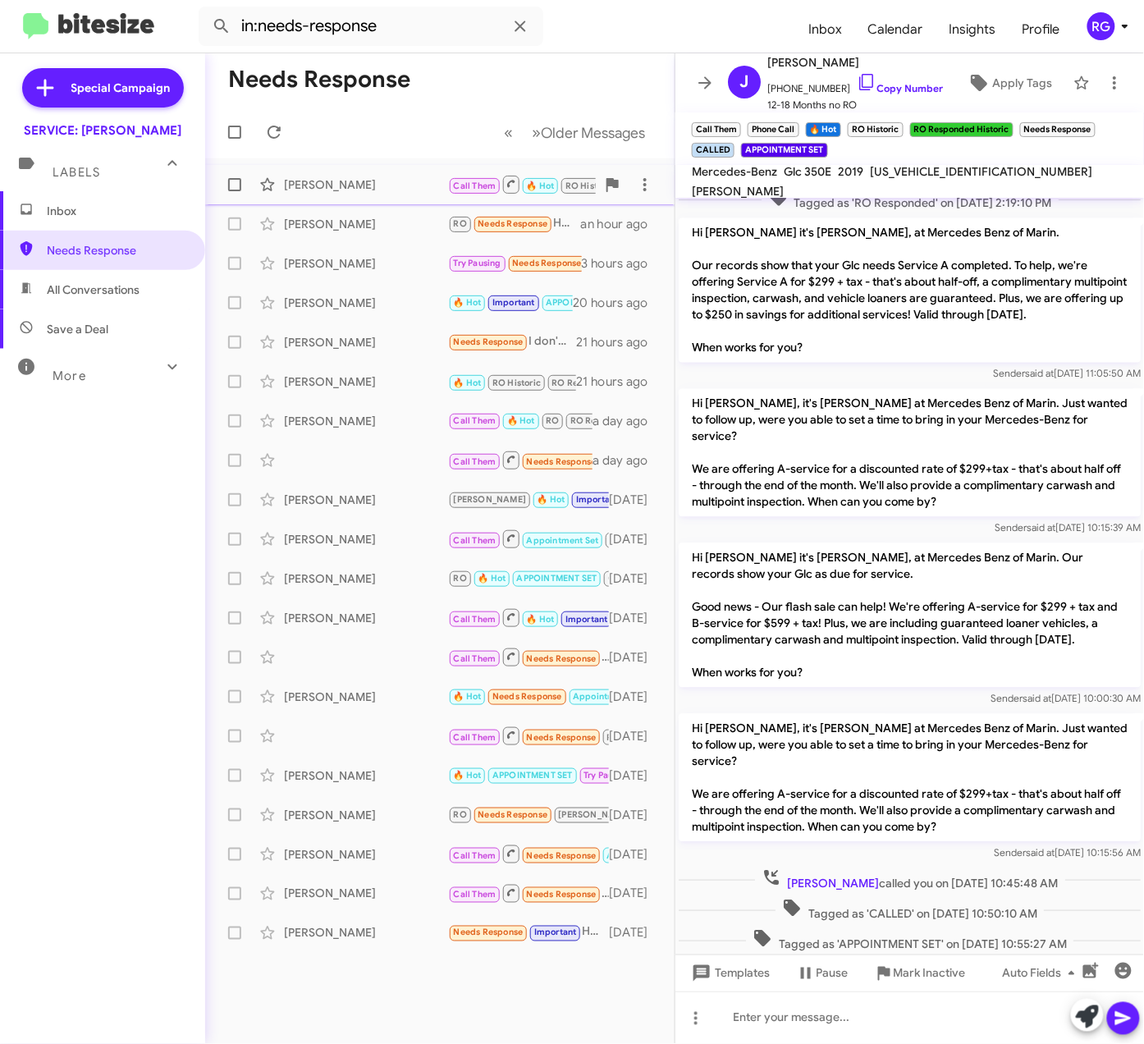
click at [362, 177] on div "[PERSON_NAME]" at bounding box center [366, 184] width 164 height 16
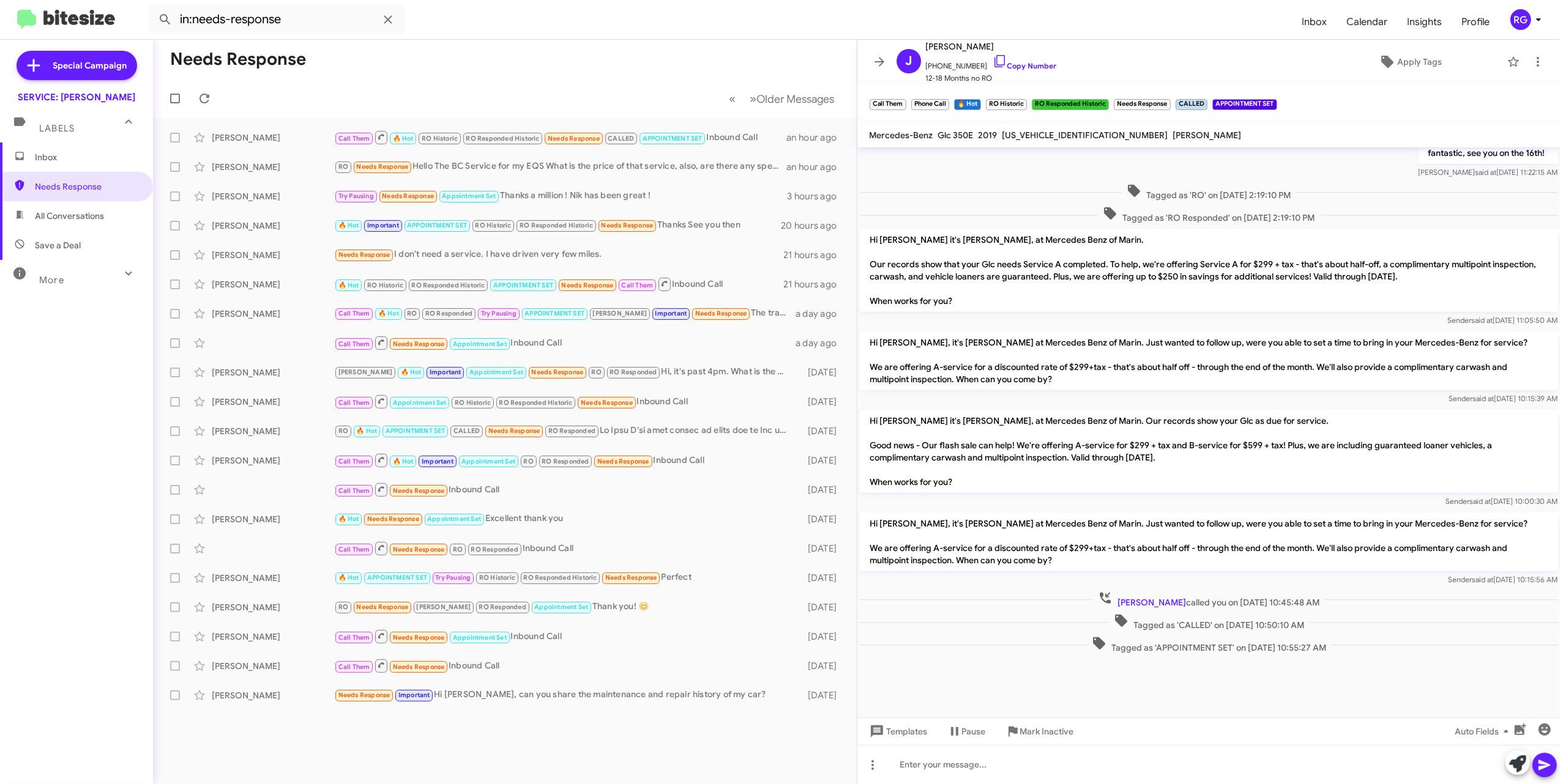
scroll to position [467, 0]
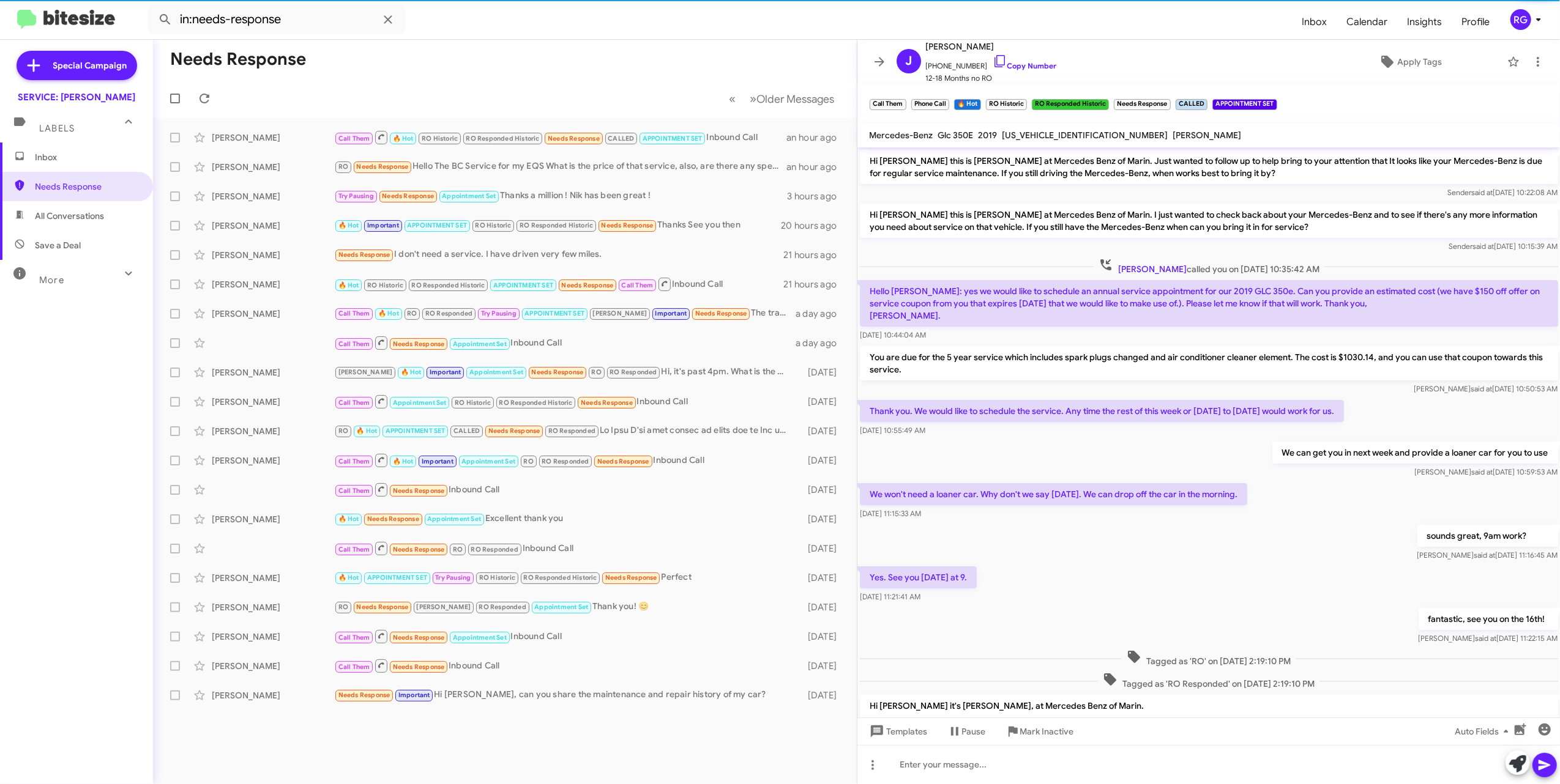
scroll to position [429, 0]
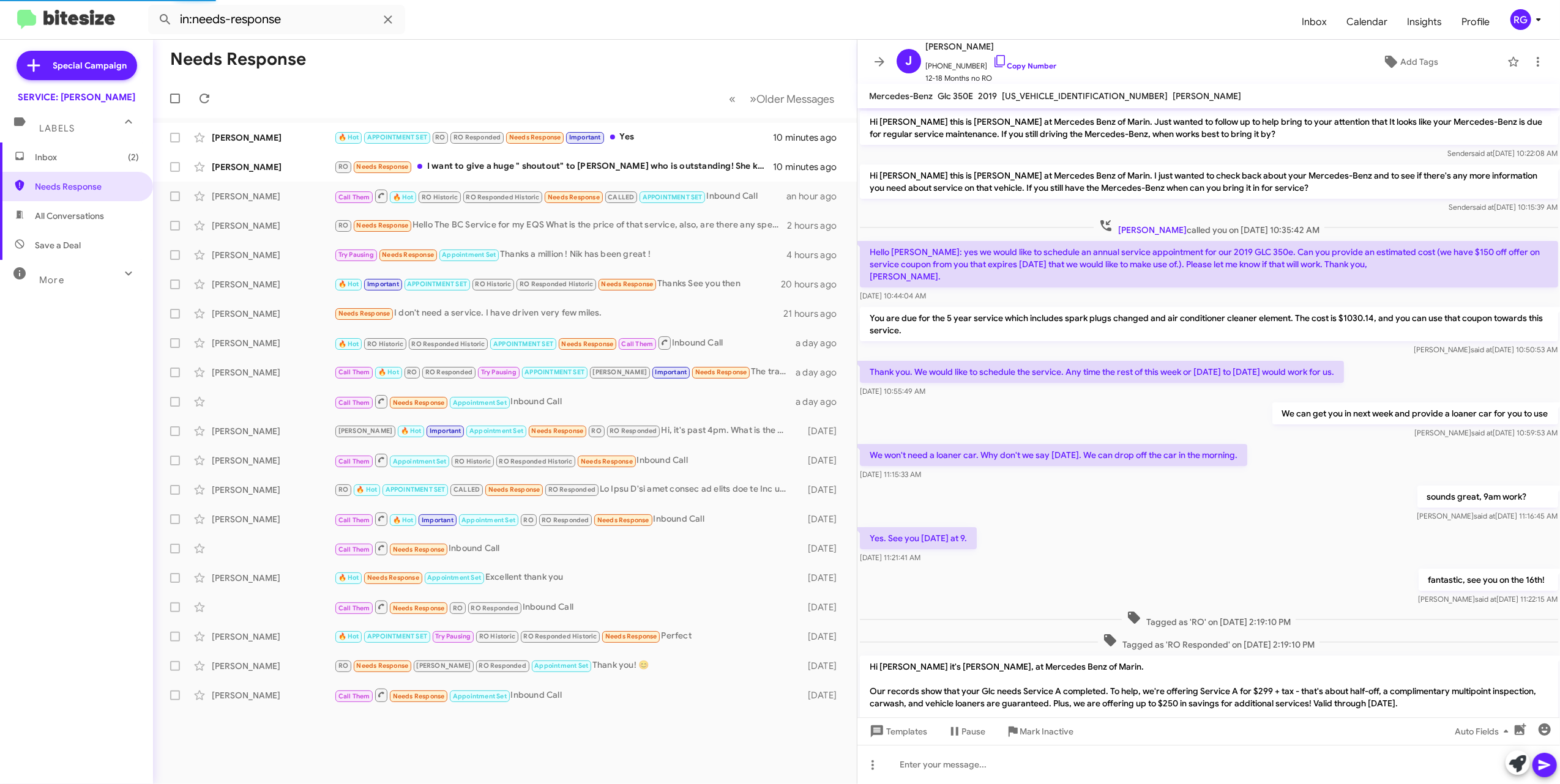
scroll to position [429, 0]
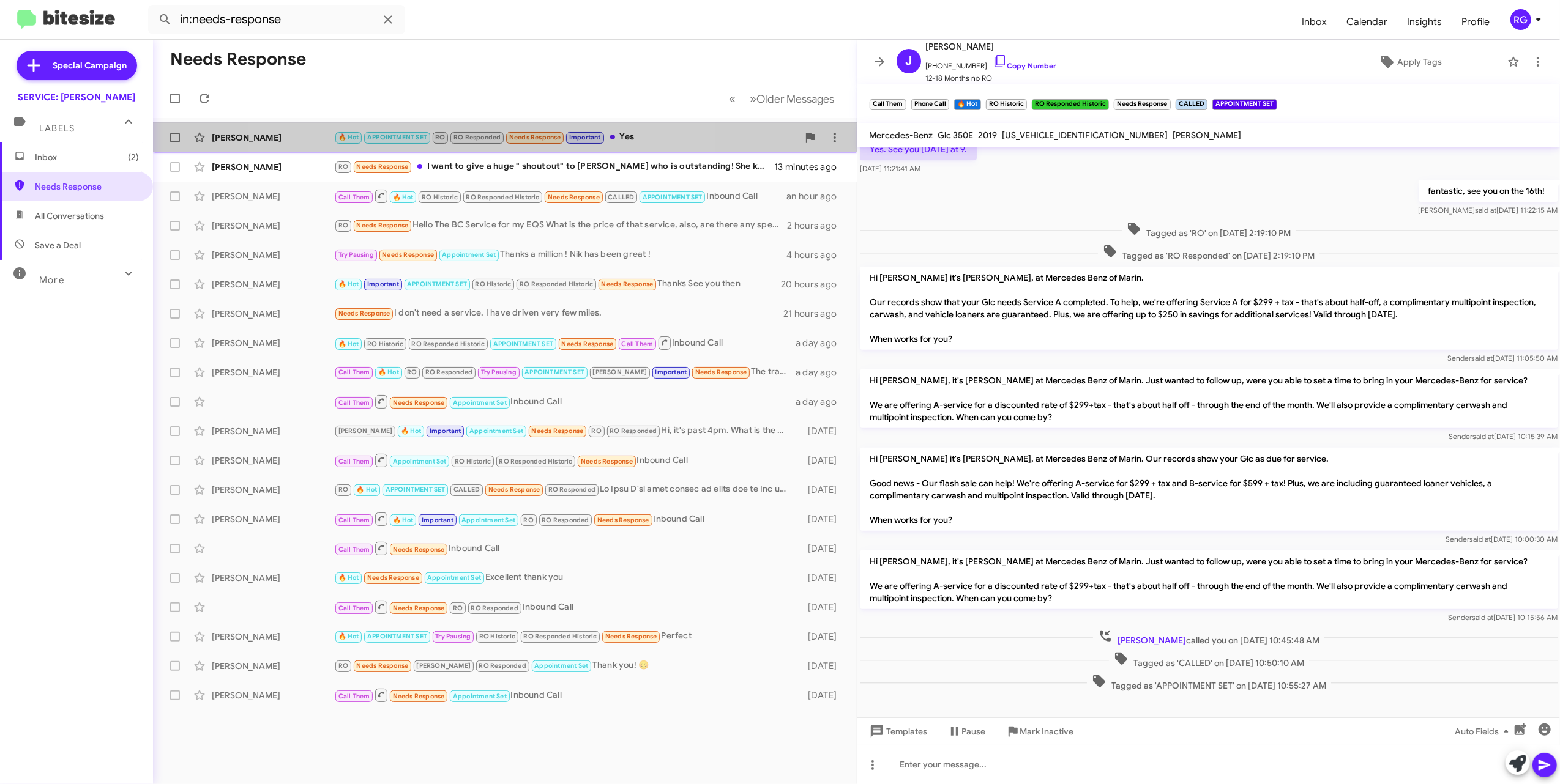
click at [475, 133] on small "RO Responded" at bounding box center [477, 138] width 53 height 12
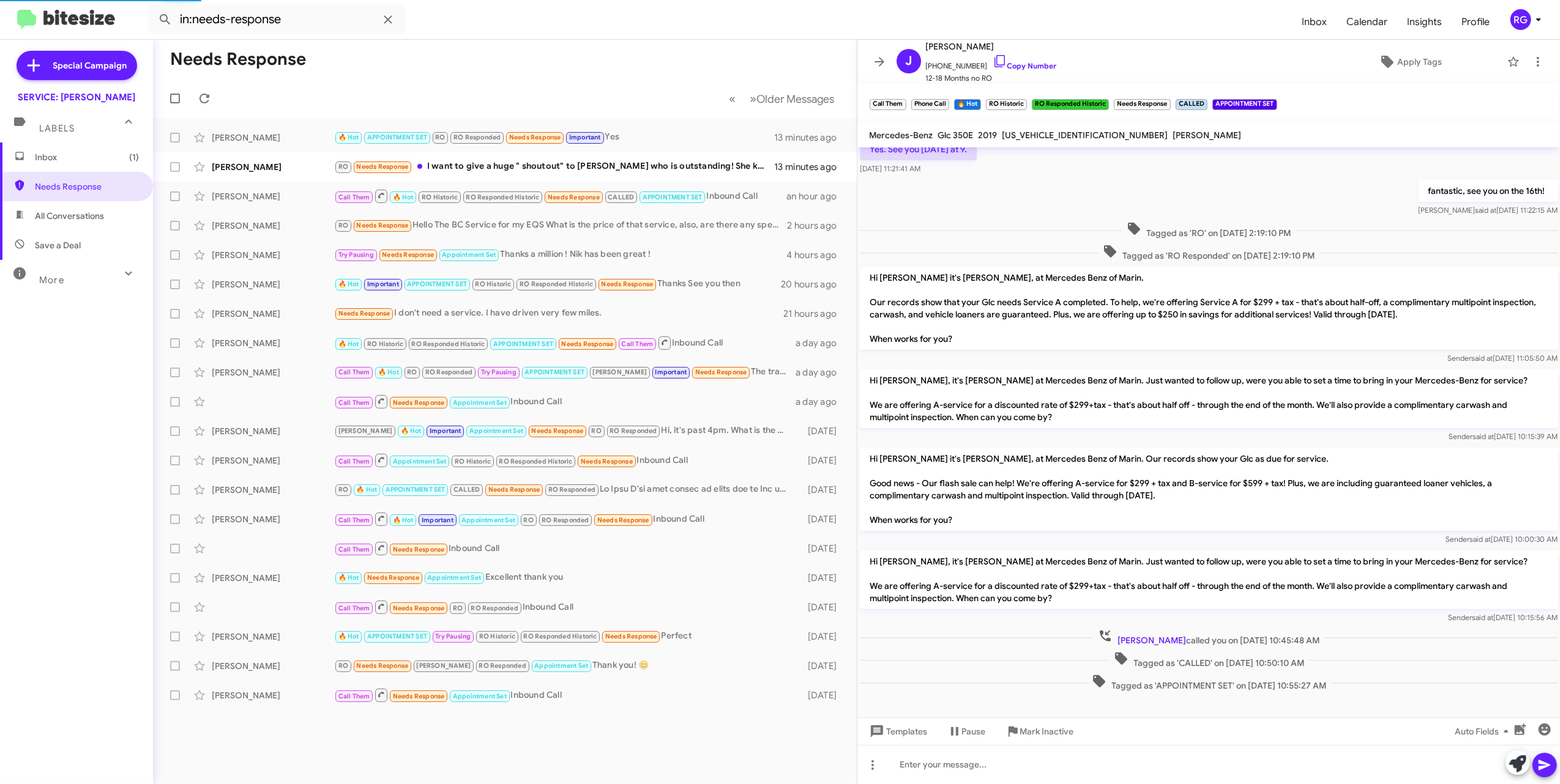
scroll to position [601, 0]
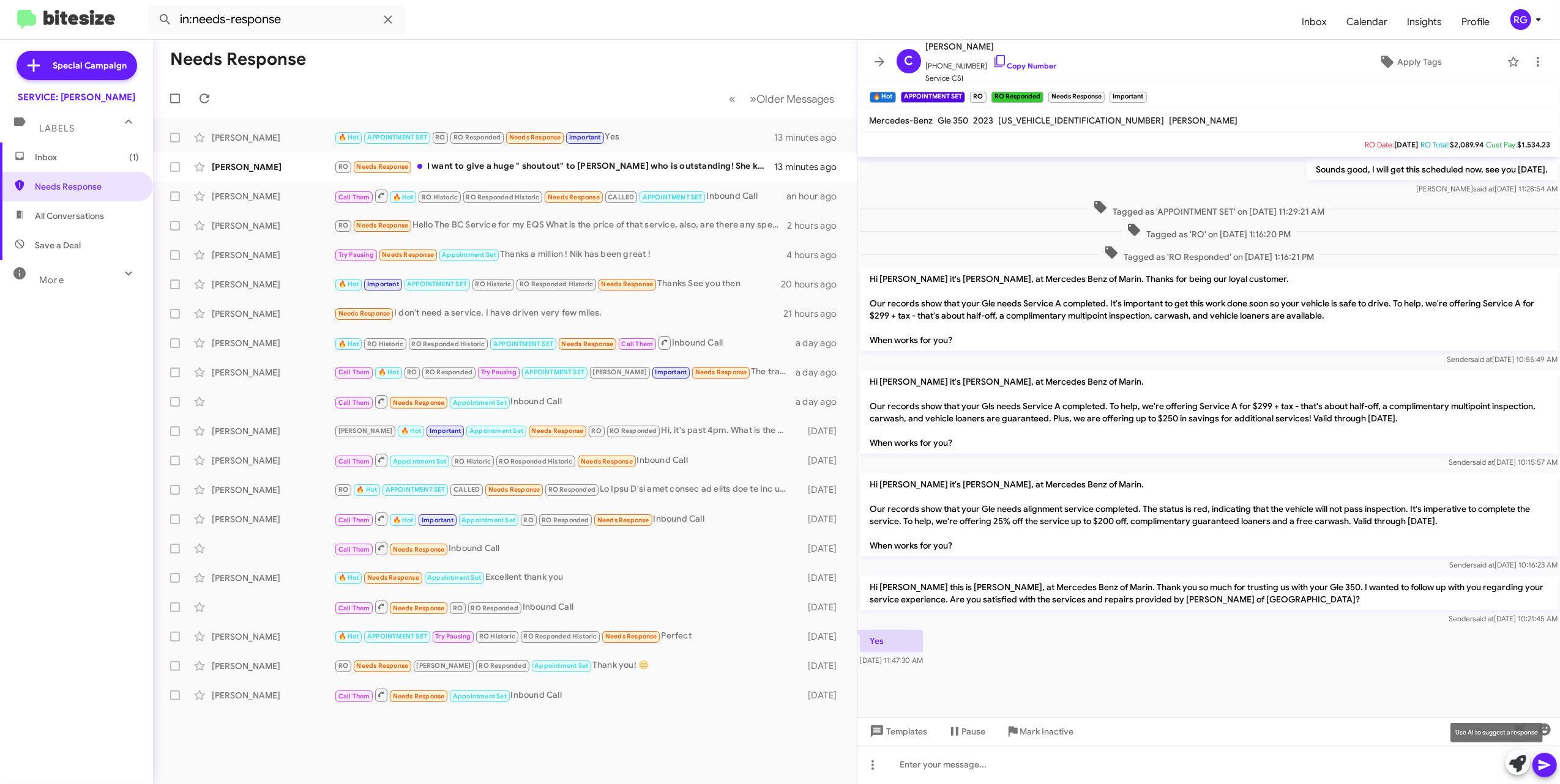
click at [1511, 769] on icon at bounding box center [1517, 764] width 17 height 17
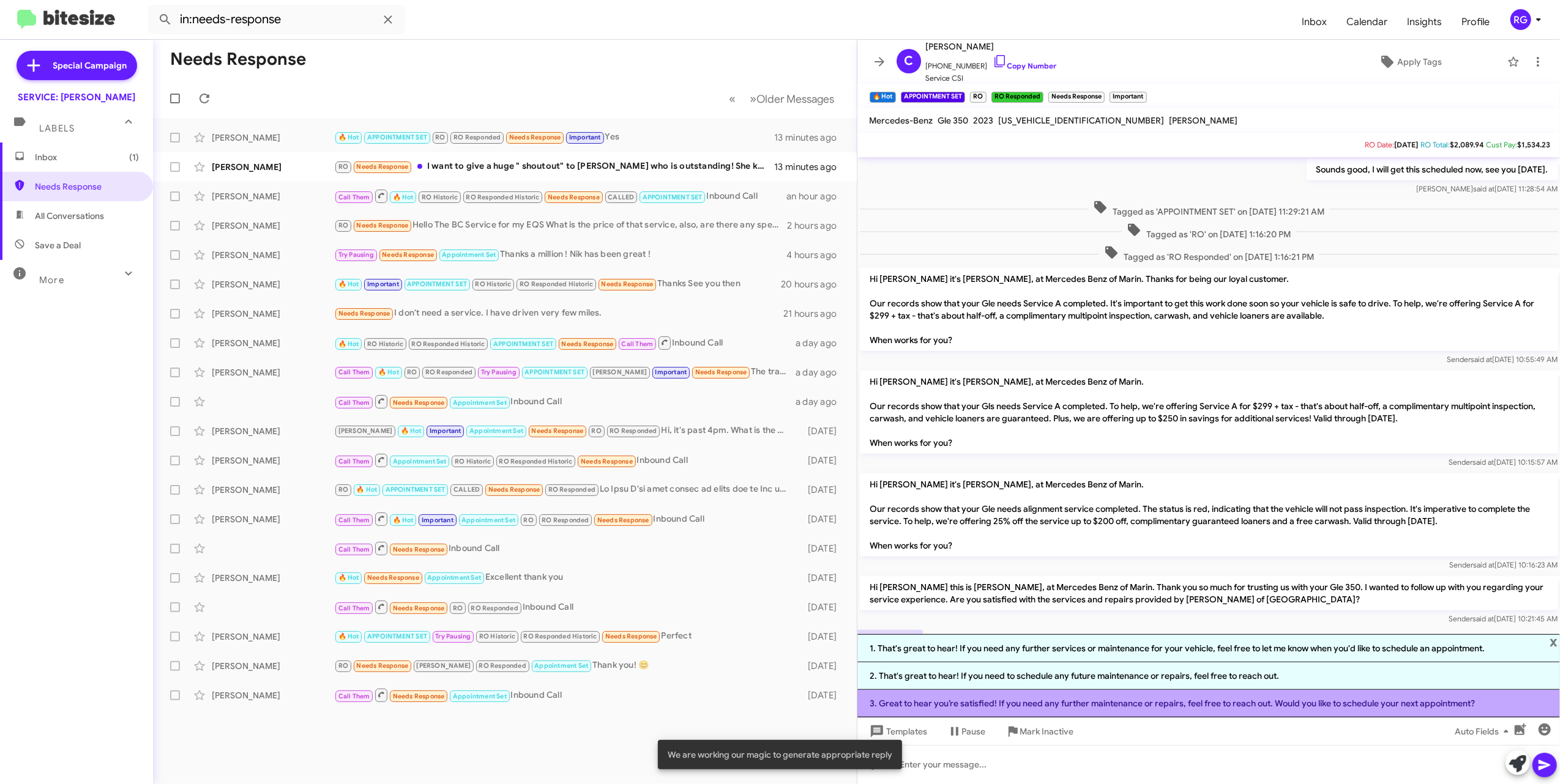
click at [1067, 704] on li "3. Great to hear you’re satisfied! If you need any further maintenance or repai…" at bounding box center [1209, 704] width 703 height 28
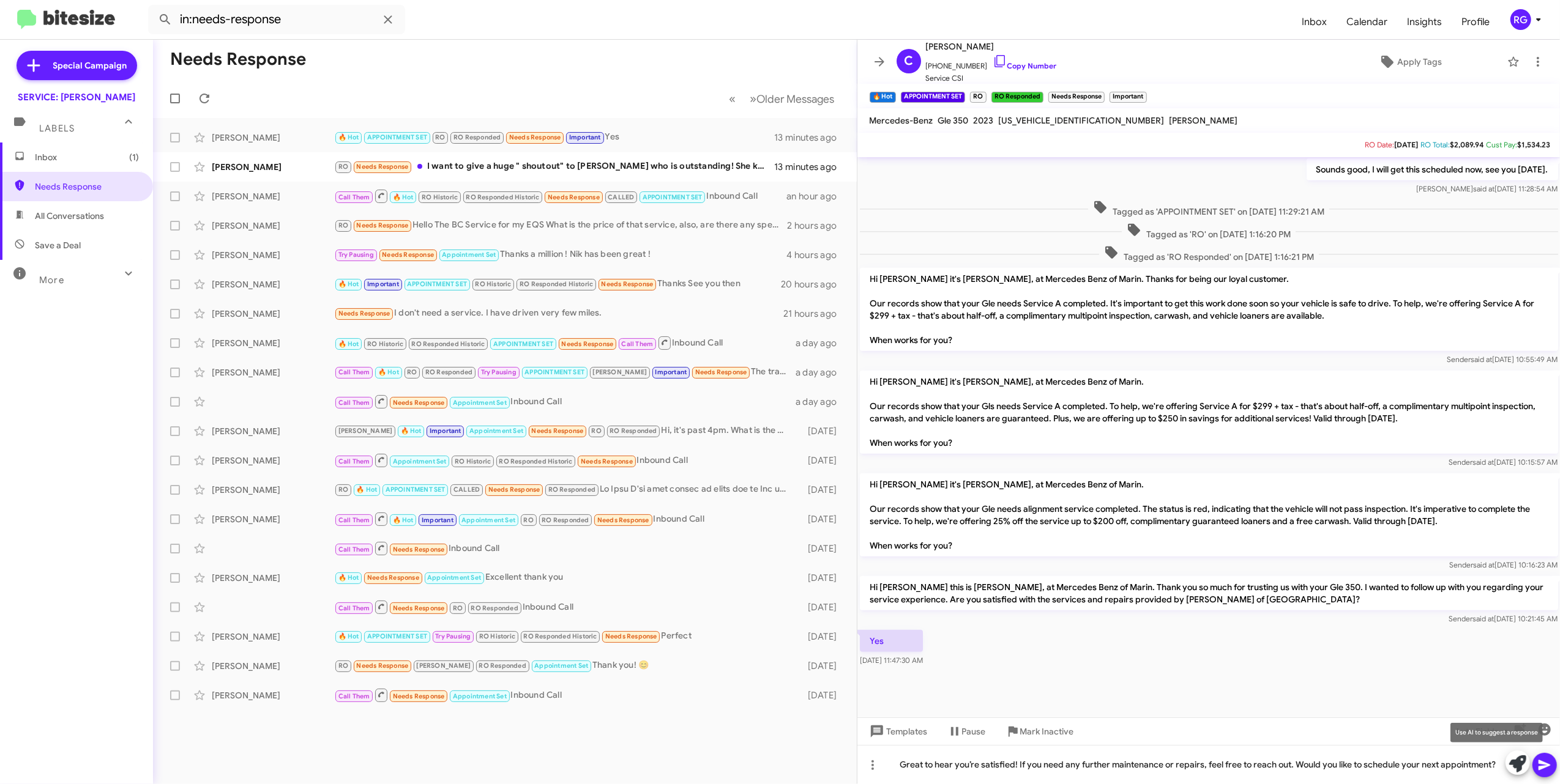
click at [1509, 762] on icon at bounding box center [1517, 764] width 17 height 17
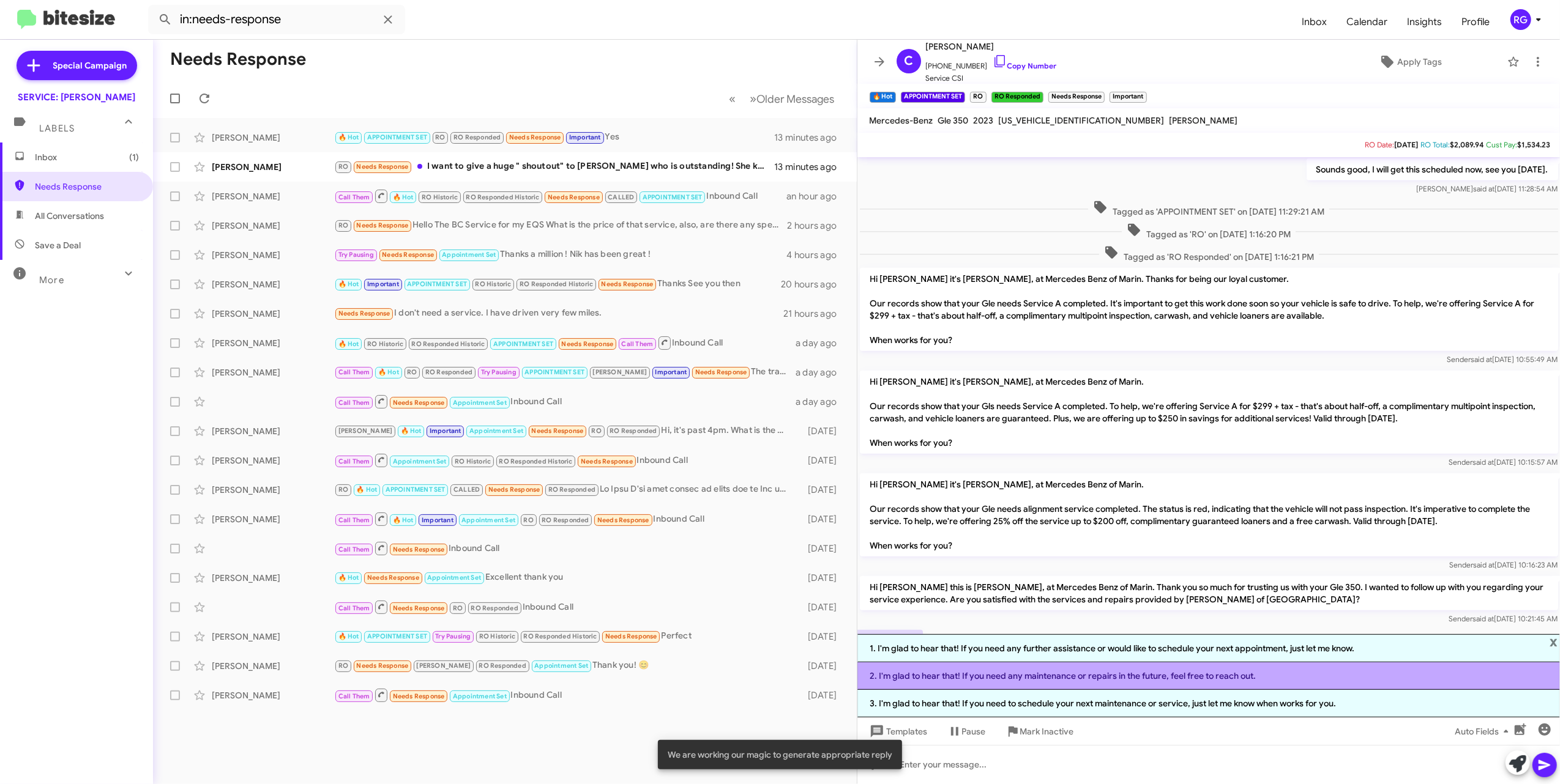
drag, startPoint x: 1296, startPoint y: 675, endPoint x: 1340, endPoint y: 684, distance: 44.9
click at [1296, 676] on li "2. I'm glad to hear that! If you need any maintenance or repairs in the future,…" at bounding box center [1209, 676] width 703 height 28
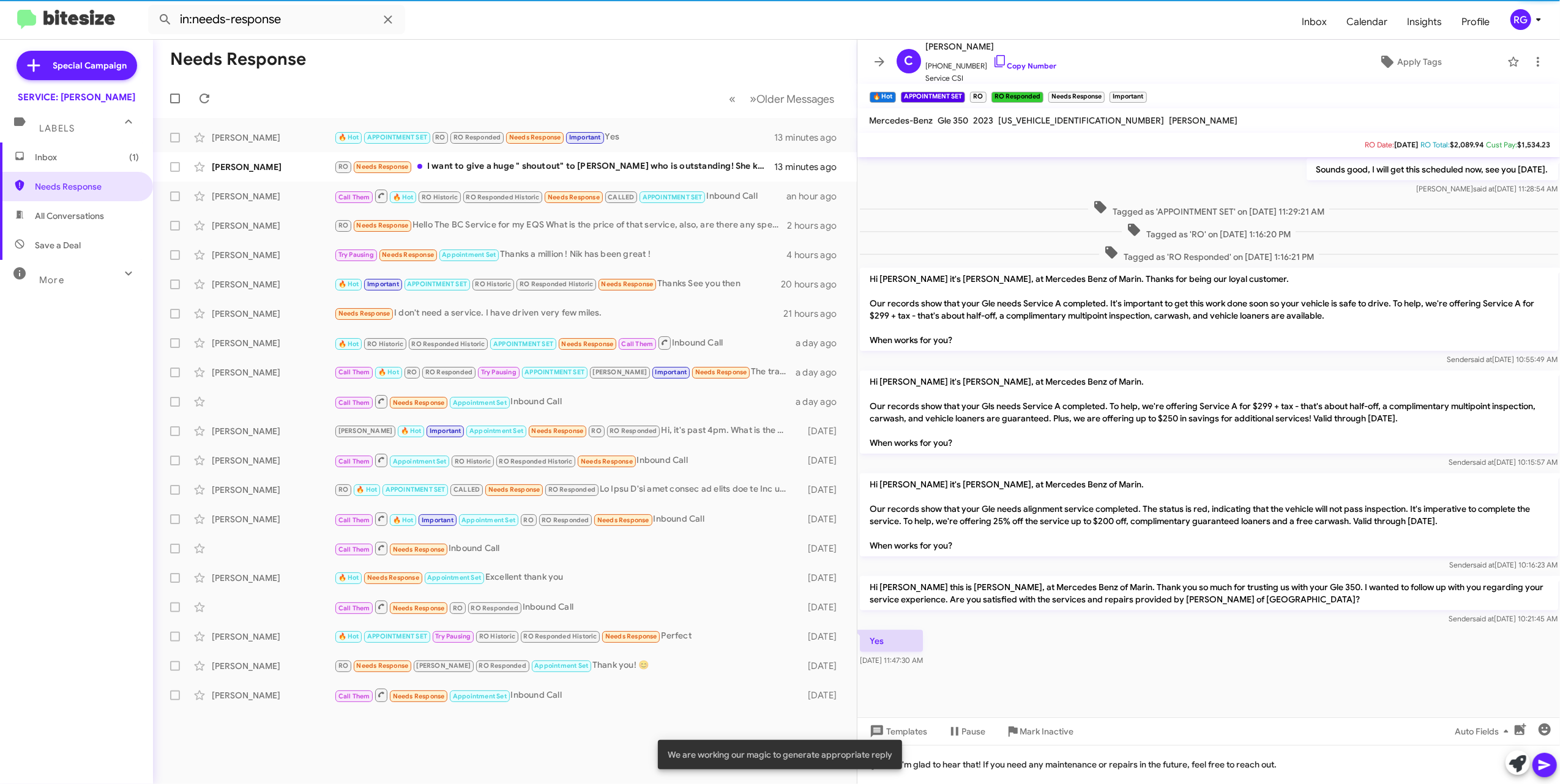
click at [1547, 763] on icon at bounding box center [1545, 765] width 15 height 15
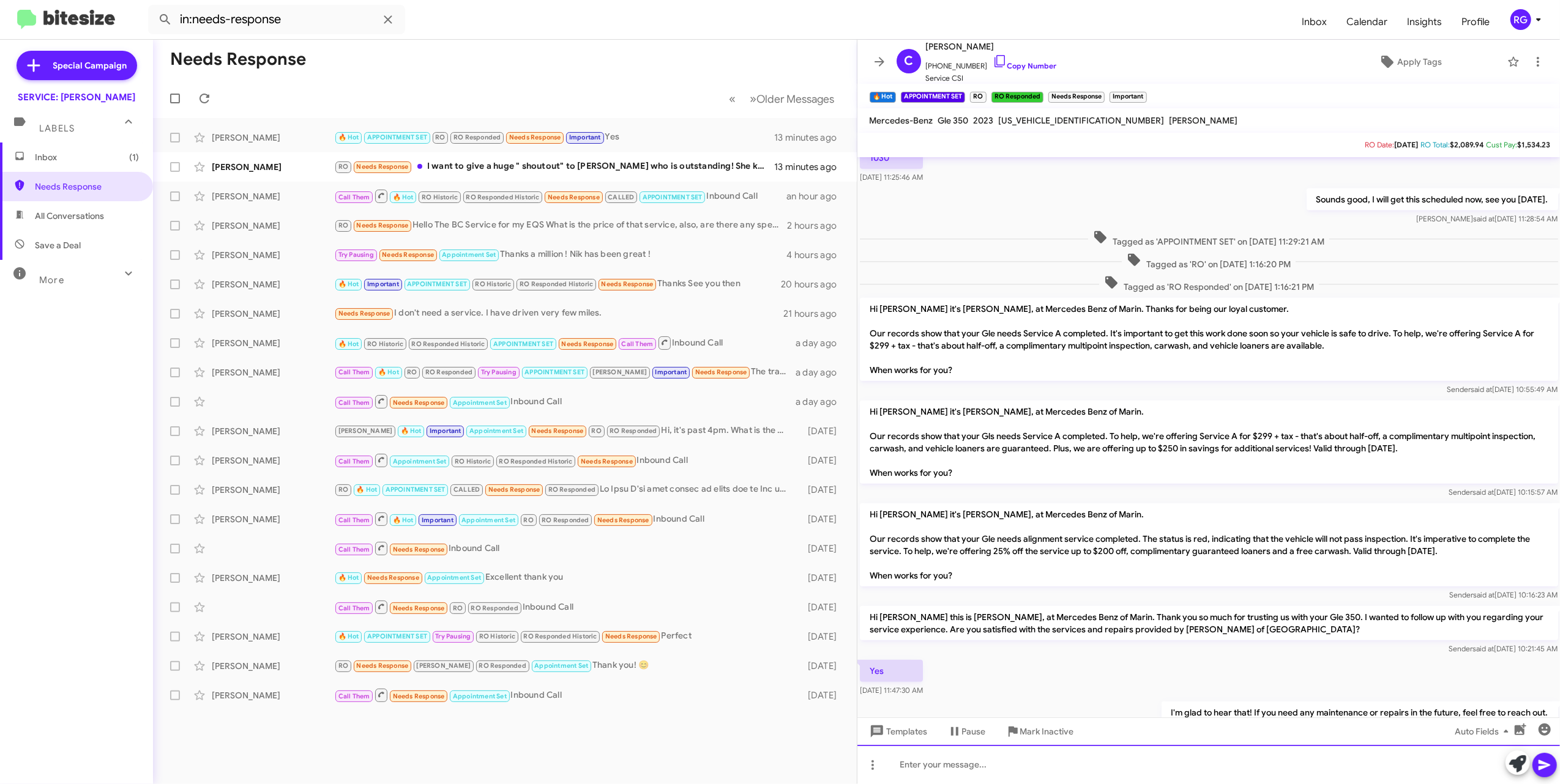
scroll to position [656, 0]
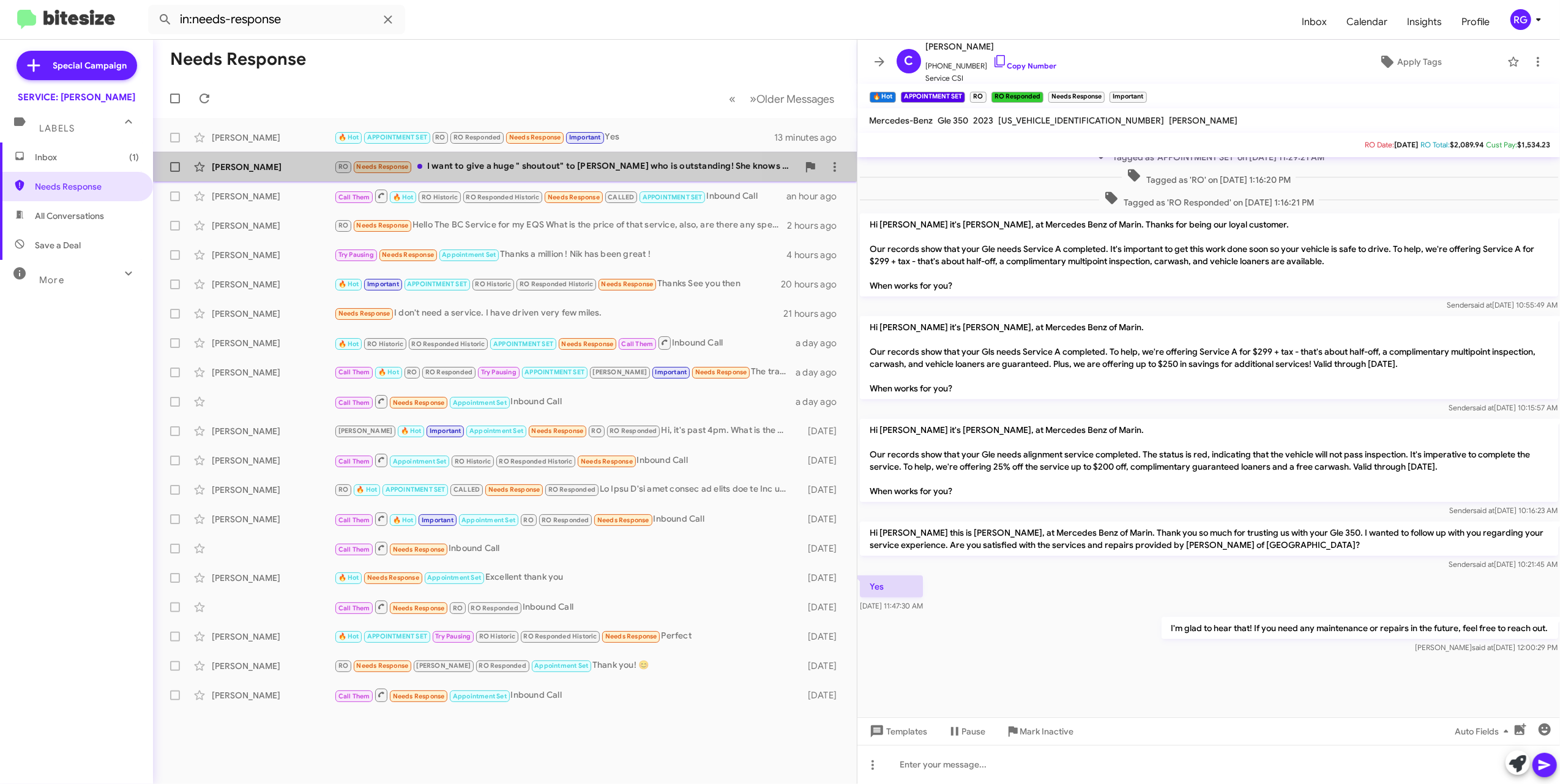
click at [343, 159] on div "[PERSON_NAME] RO Needs Response I want to give a huge " shoutout" to [PERSON_NA…" at bounding box center [505, 167] width 685 height 25
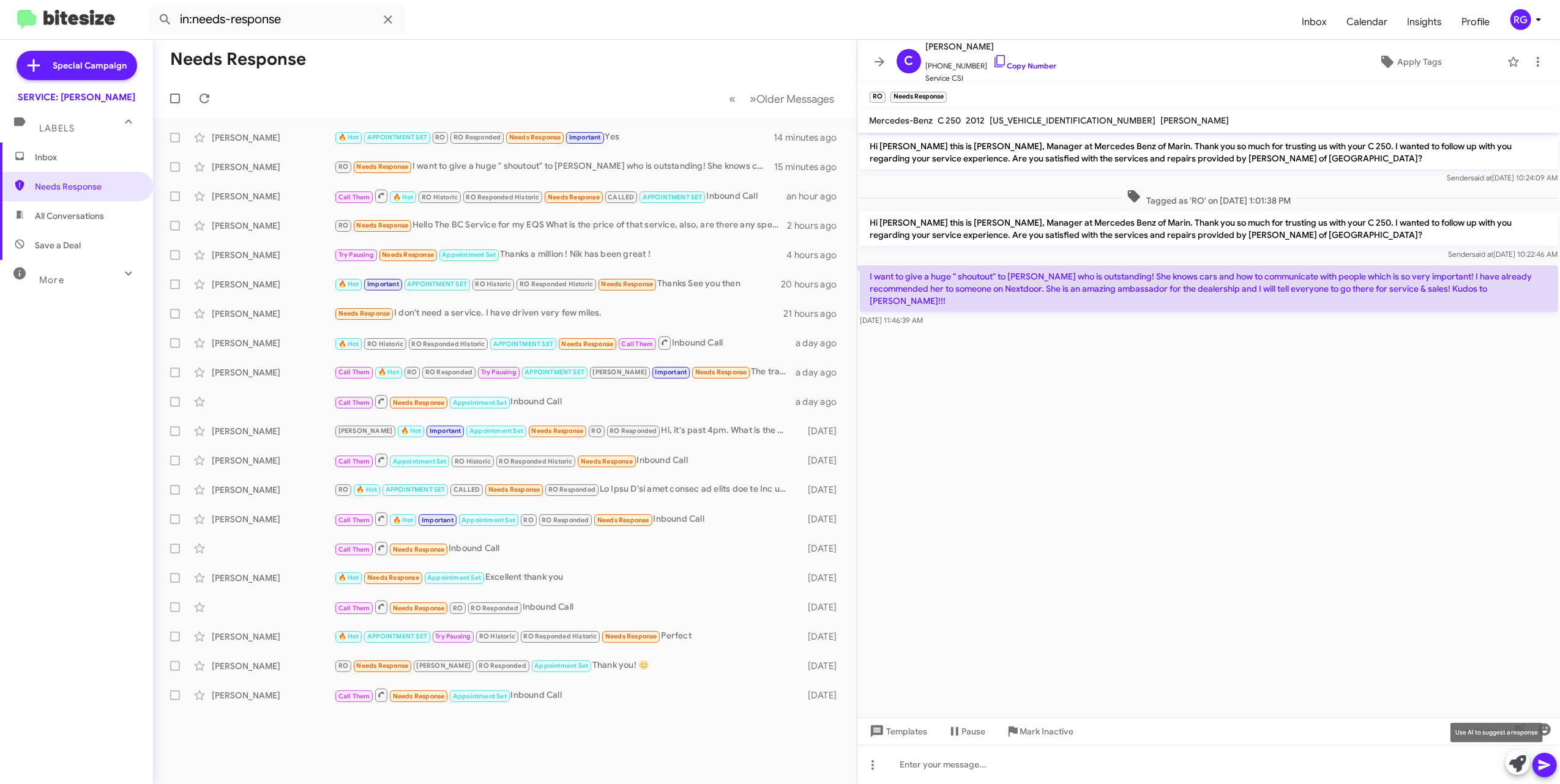
click at [1516, 762] on icon at bounding box center [1517, 764] width 17 height 17
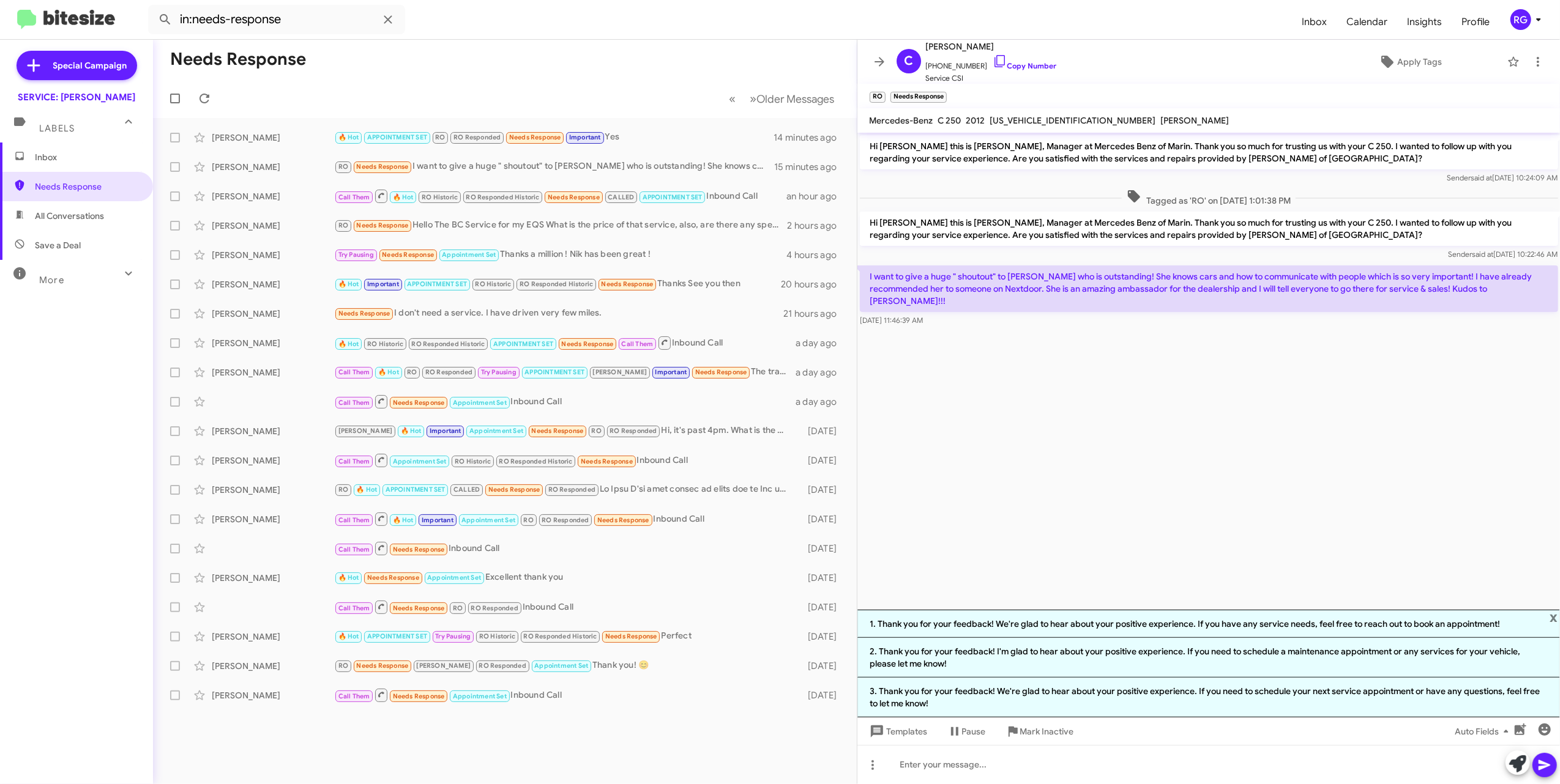
click at [1378, 698] on li "3. Thank you for your feedback! We're glad to hear about your positive experien…" at bounding box center [1209, 697] width 703 height 39
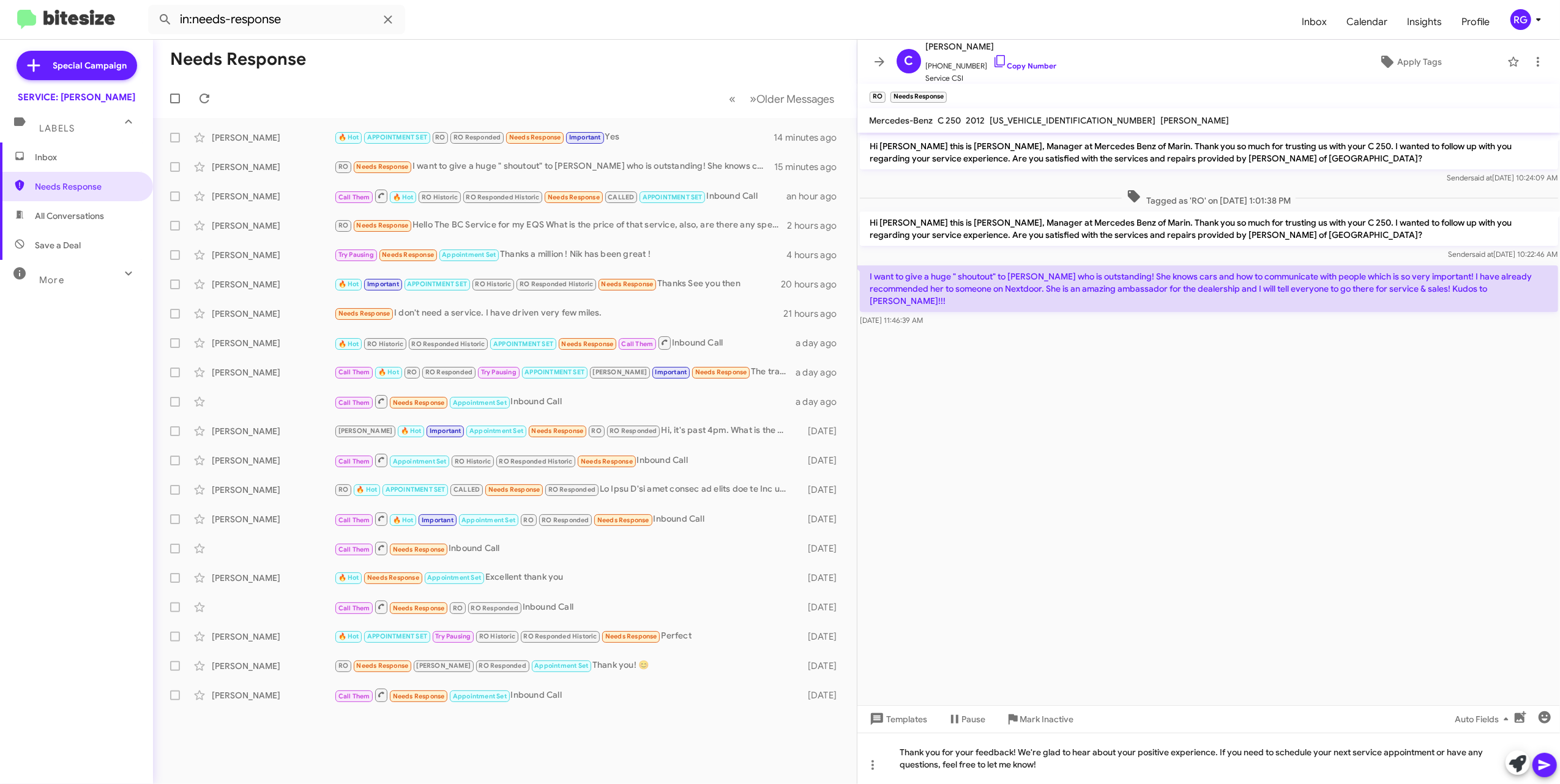
click at [1541, 769] on icon at bounding box center [1544, 765] width 12 height 10
